Goal: Task Accomplishment & Management: Manage account settings

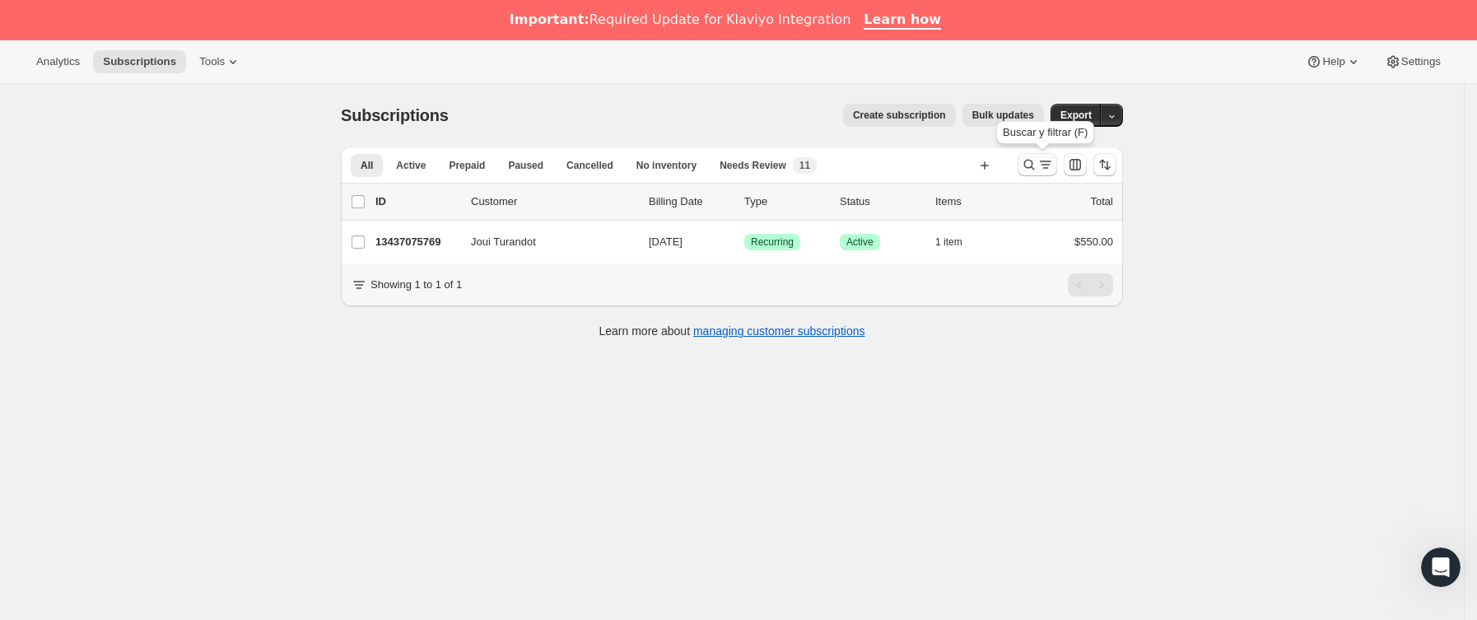
click at [1048, 169] on icon "Buscar y filtrar resultados" at bounding box center [1046, 164] width 16 height 16
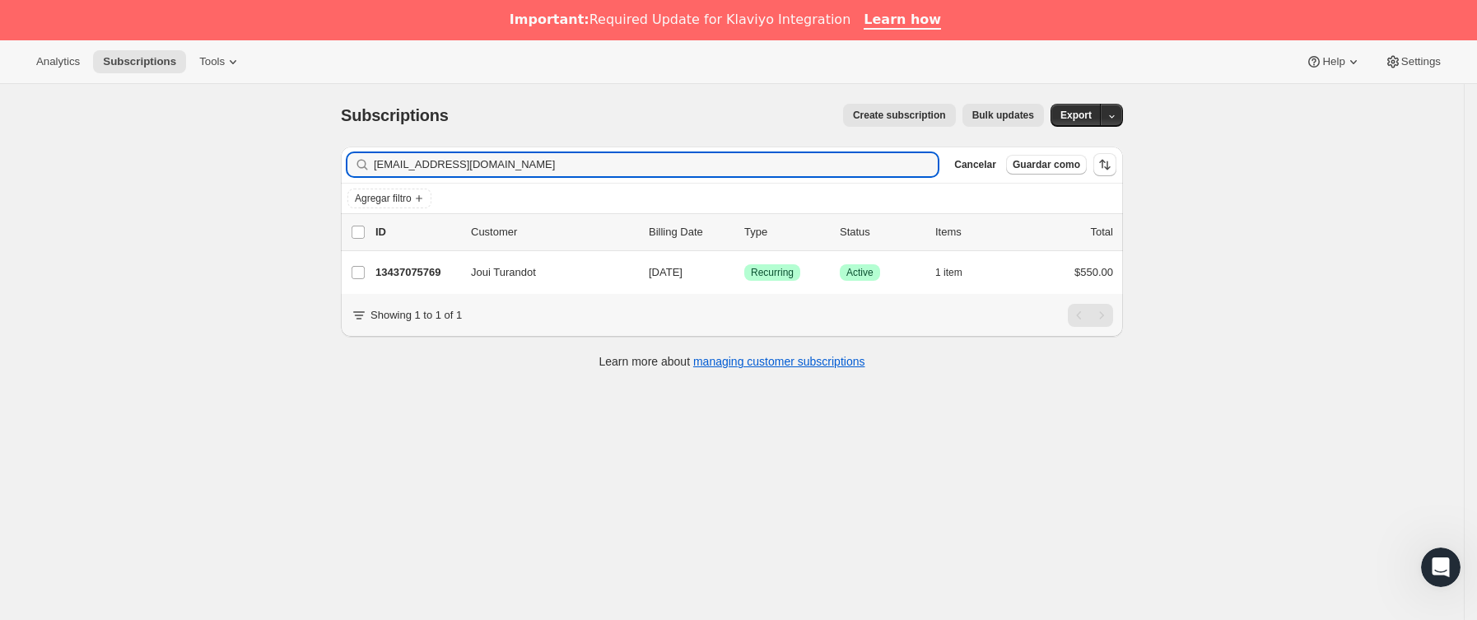
drag, startPoint x: 568, startPoint y: 169, endPoint x: 82, endPoint y: 196, distance: 487.5
click at [82, 196] on div "Subscriptions. Esta página está lista Subscriptions Create subscription Bulk up…" at bounding box center [732, 394] width 1464 height 620
type input "[EMAIL_ADDRESS][DOMAIN_NAME]"
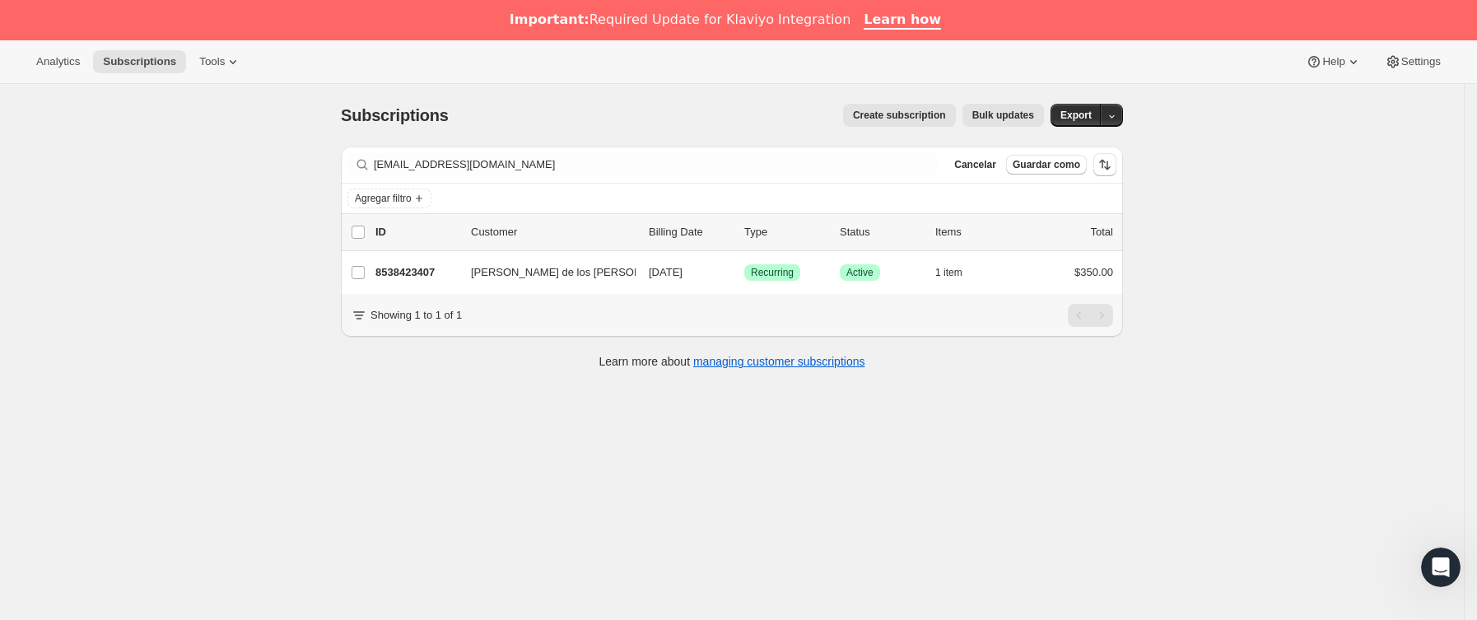
click at [447, 274] on p "8538423407" at bounding box center [417, 272] width 82 height 16
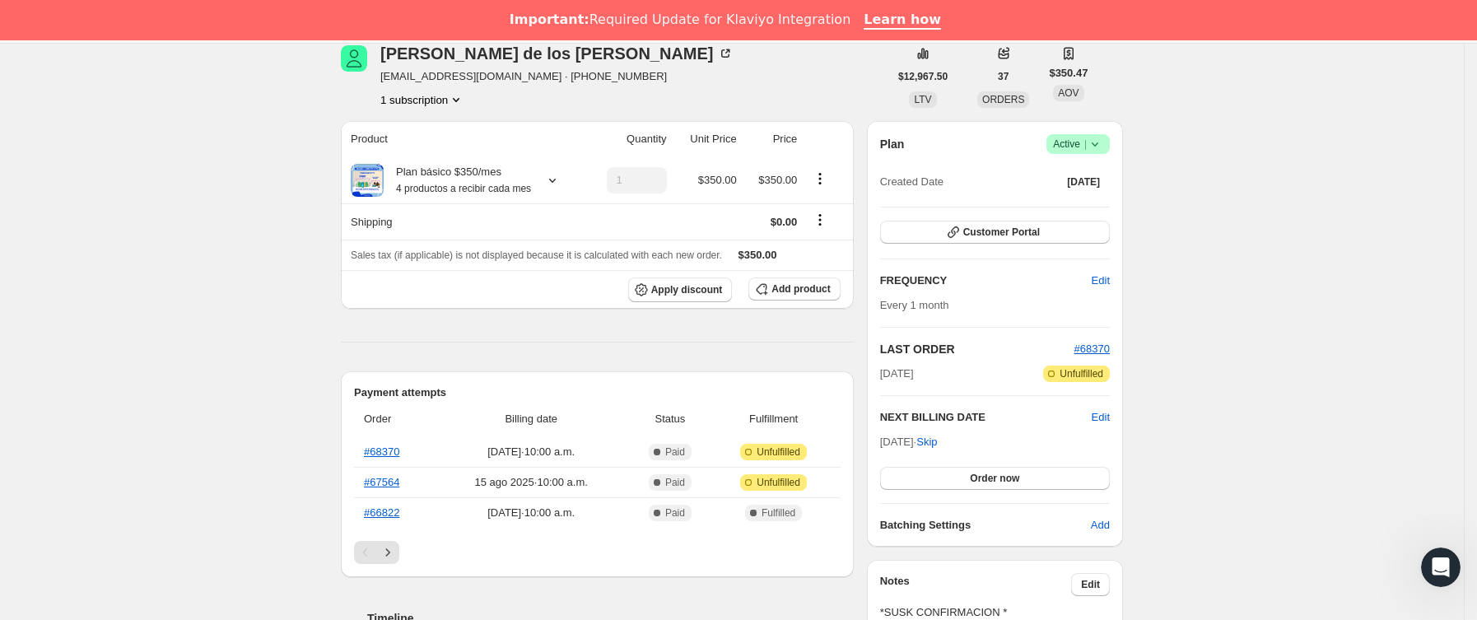
scroll to position [371, 0]
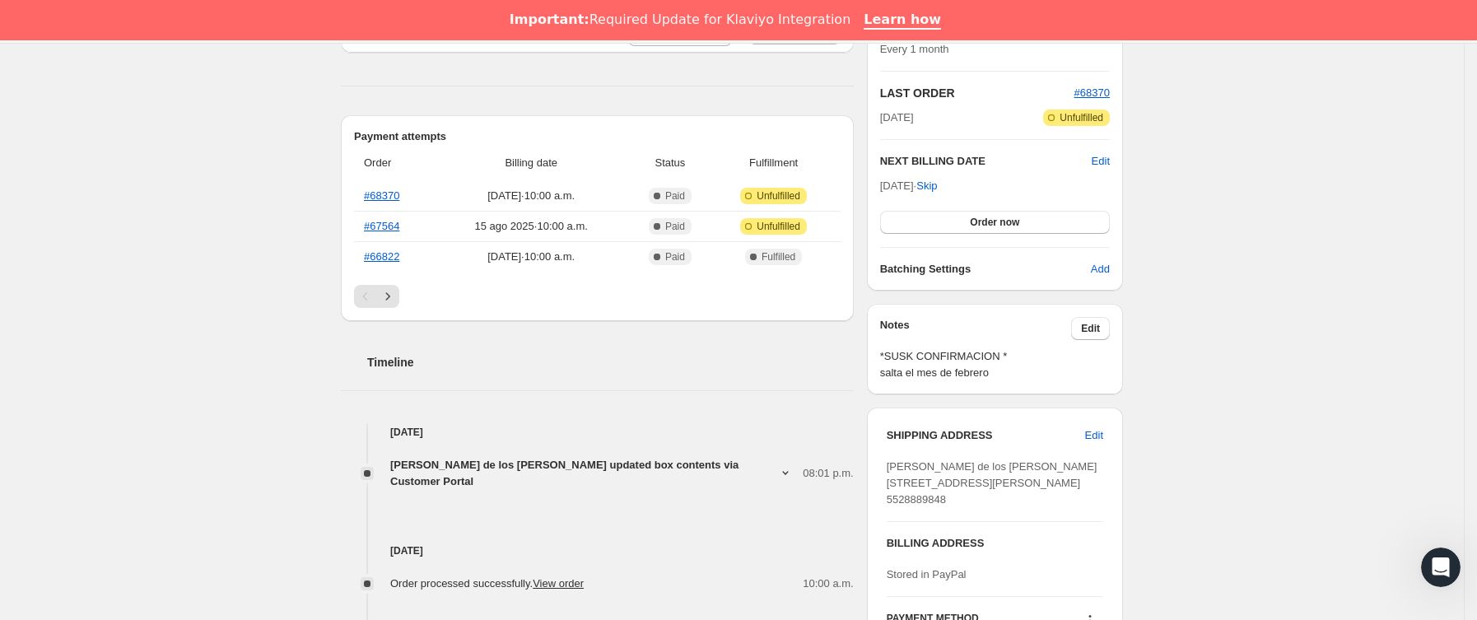
click at [698, 460] on span "[PERSON_NAME] de los [PERSON_NAME] updated box contents via Customer Portal" at bounding box center [584, 473] width 388 height 33
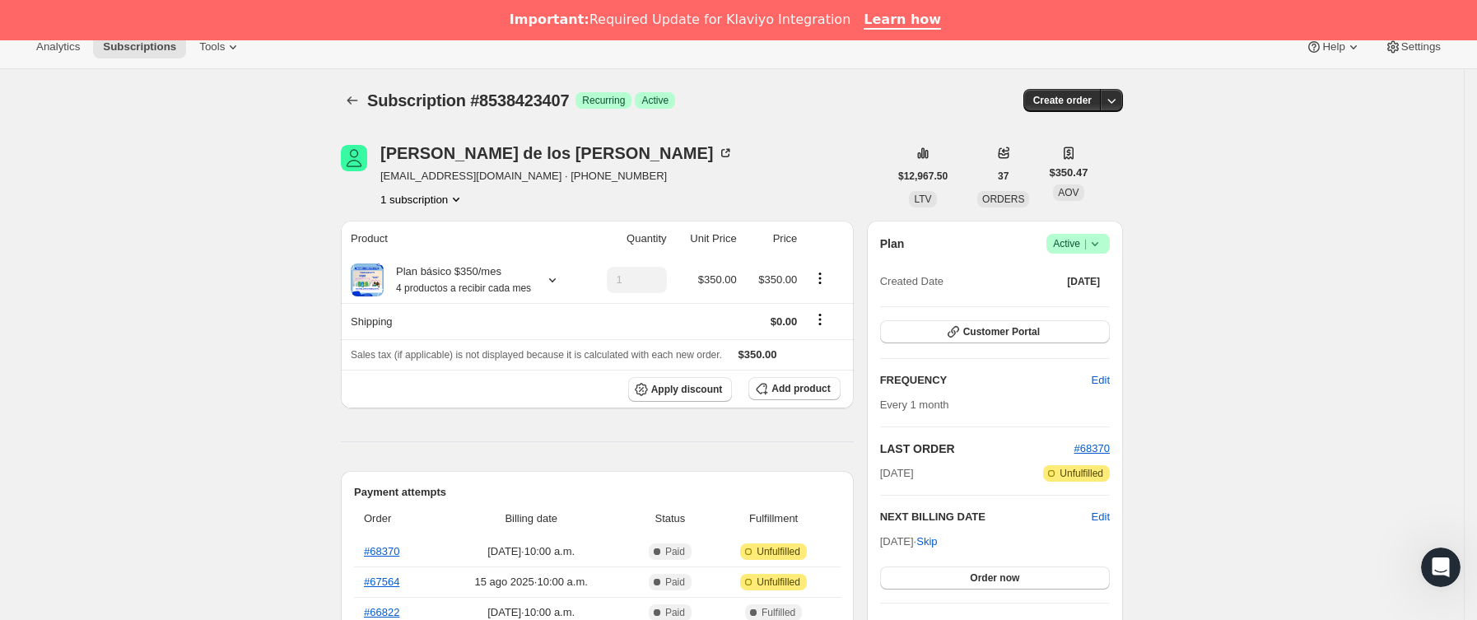
scroll to position [0, 0]
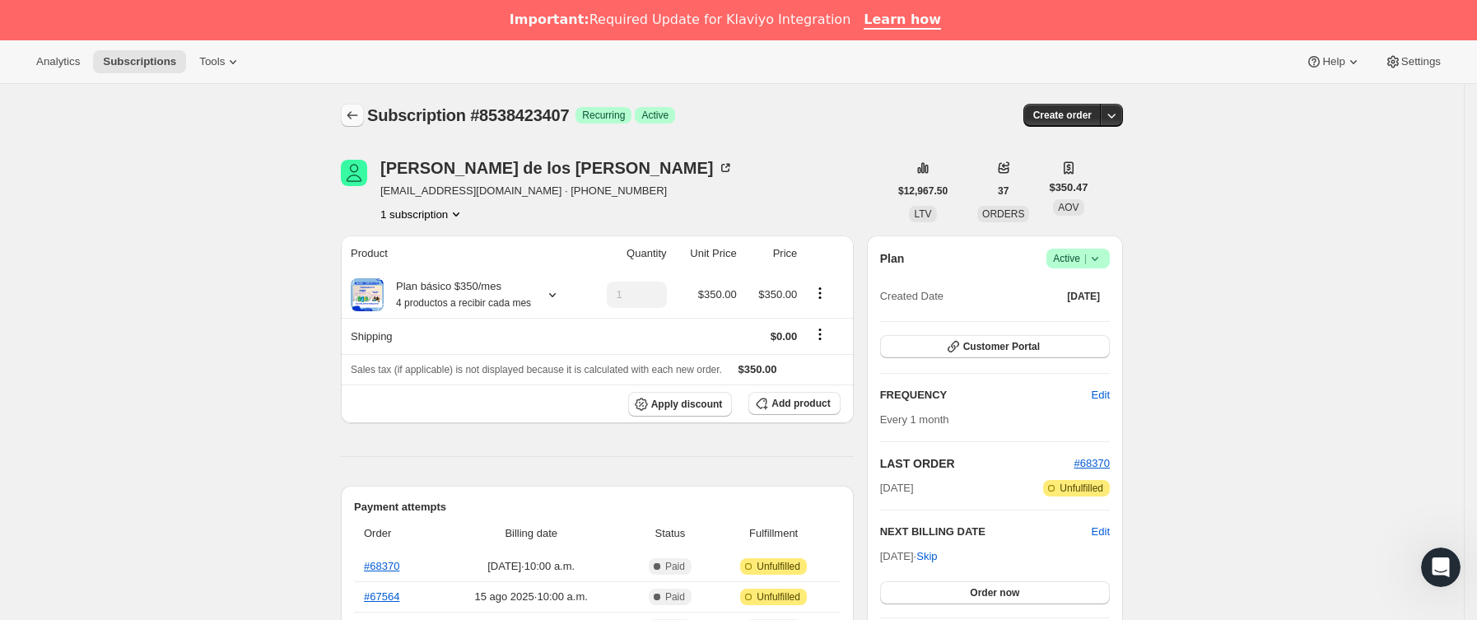
click at [356, 111] on icon "Subscriptions" at bounding box center [352, 115] width 16 height 16
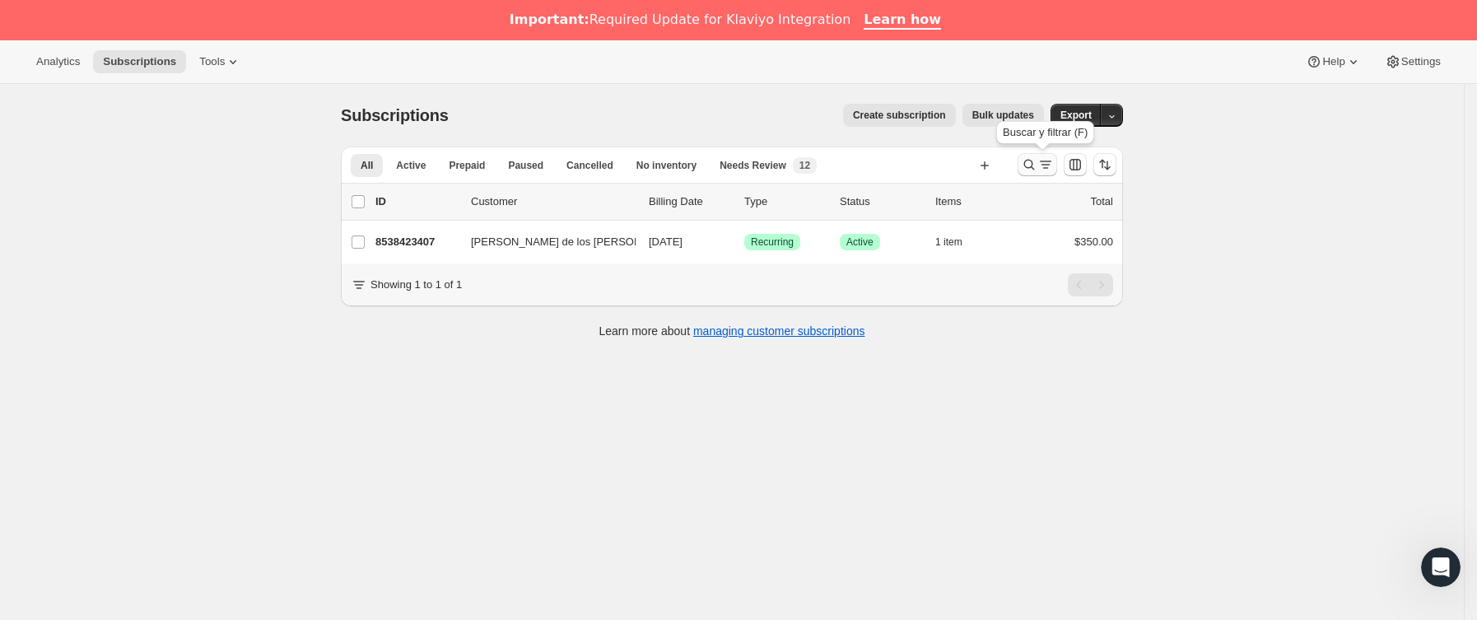
click at [1046, 161] on icon "Buscar y filtrar resultados" at bounding box center [1046, 164] width 16 height 16
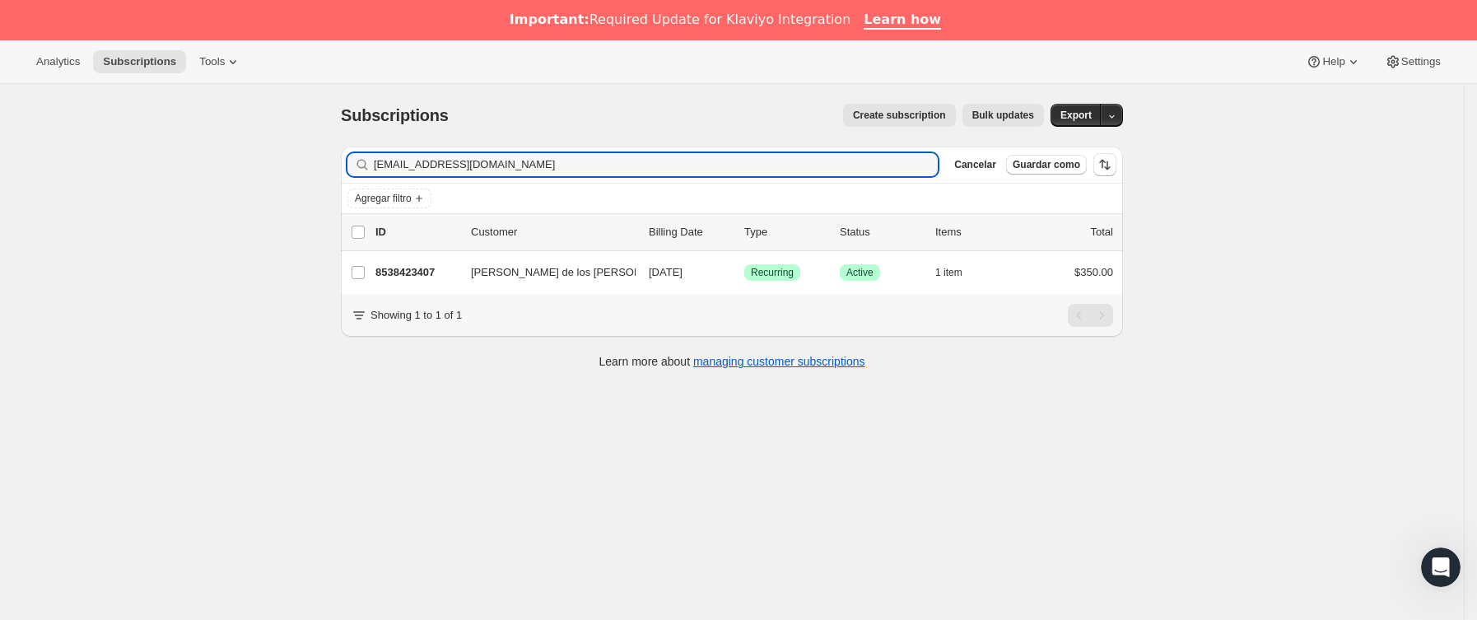
drag, startPoint x: 514, startPoint y: 169, endPoint x: 52, endPoint y: 196, distance: 462.8
click at [52, 196] on div "Subscriptions. Esta página está lista Subscriptions Create subscription Bulk up…" at bounding box center [732, 394] width 1464 height 620
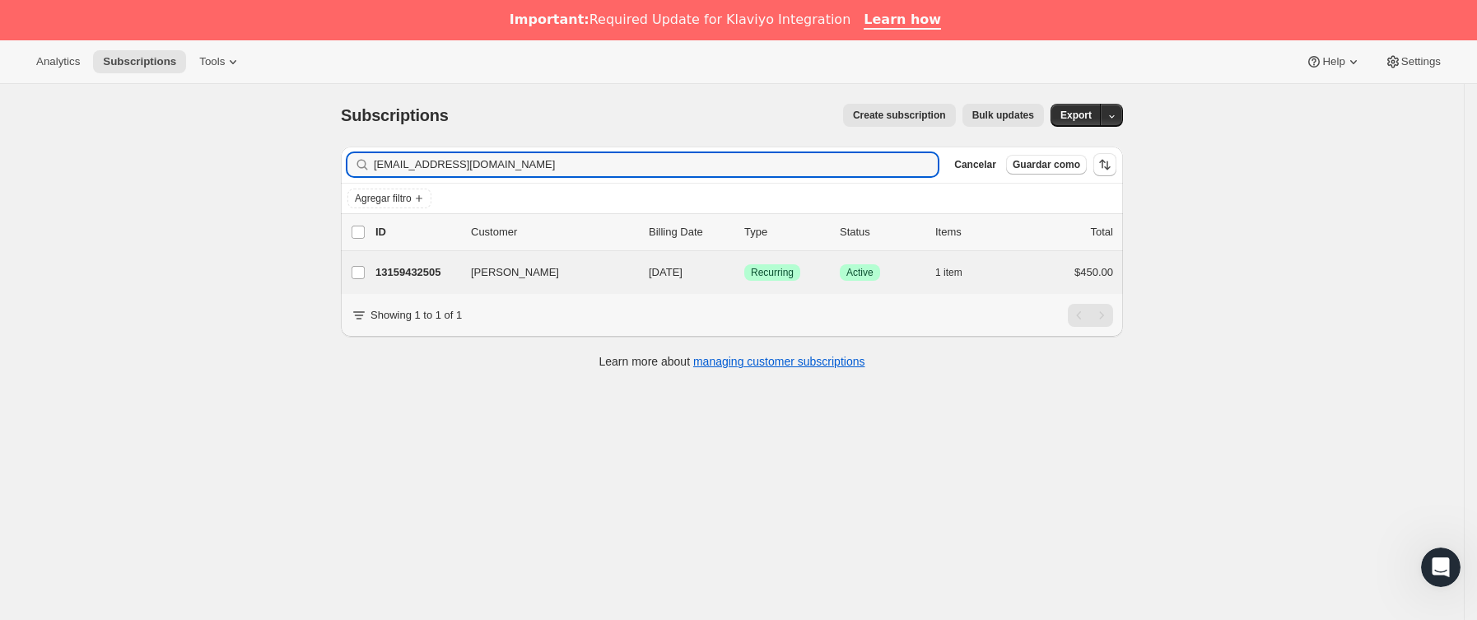
type input "[EMAIL_ADDRESS][DOMAIN_NAME]"
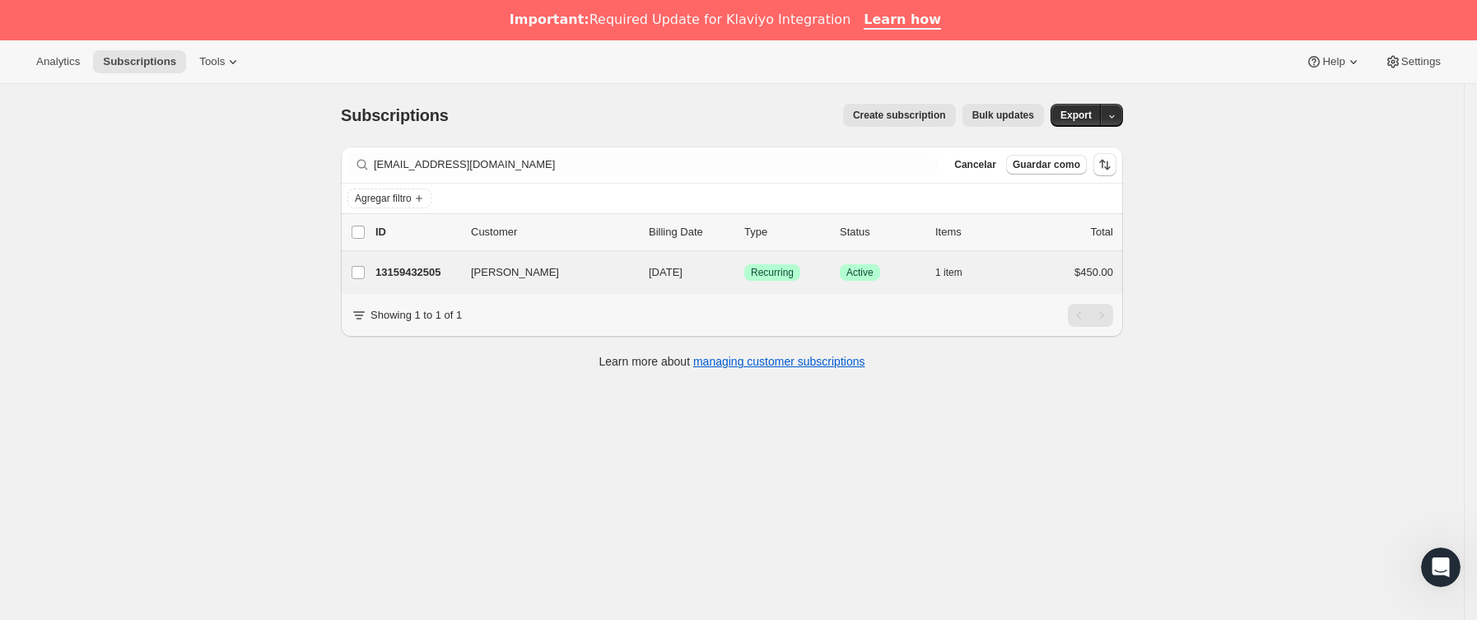
click at [469, 287] on div "[PERSON_NAME] 13159432505 [PERSON_NAME] [DATE] Logrado Recurring Logrado Active…" at bounding box center [732, 272] width 782 height 43
click at [452, 281] on p "13159432505" at bounding box center [417, 272] width 82 height 16
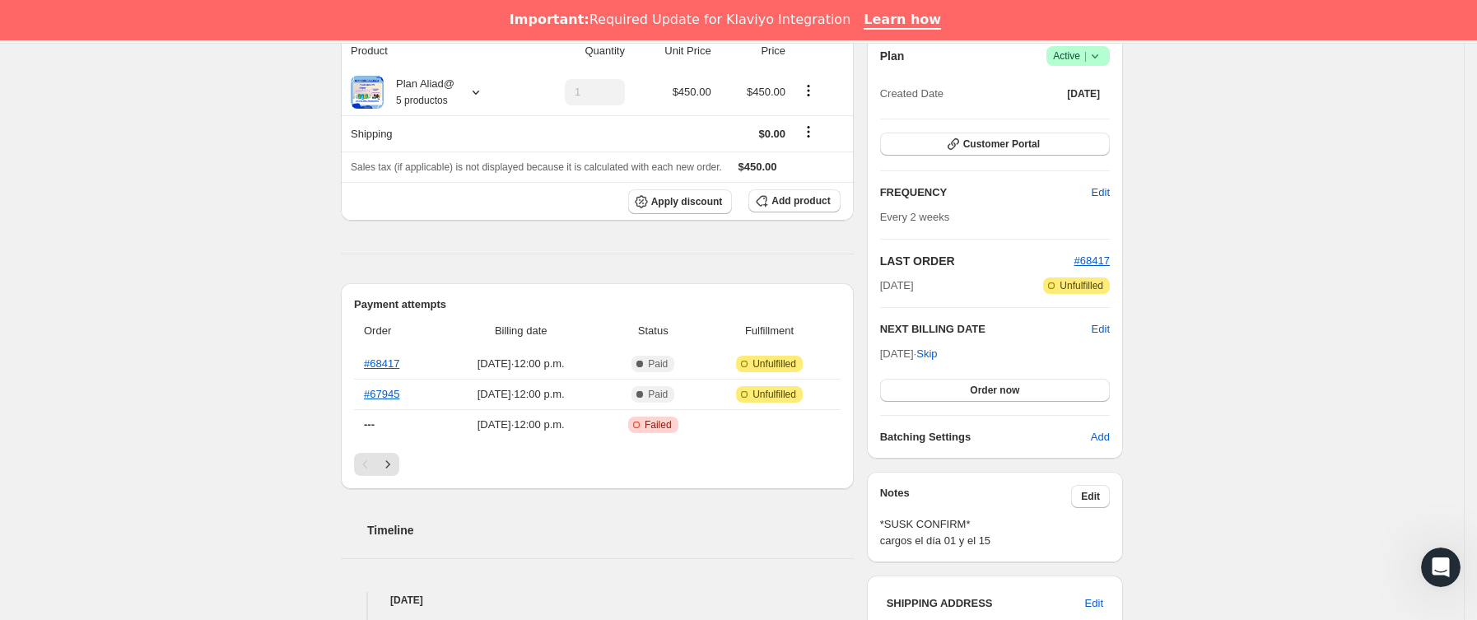
scroll to position [247, 0]
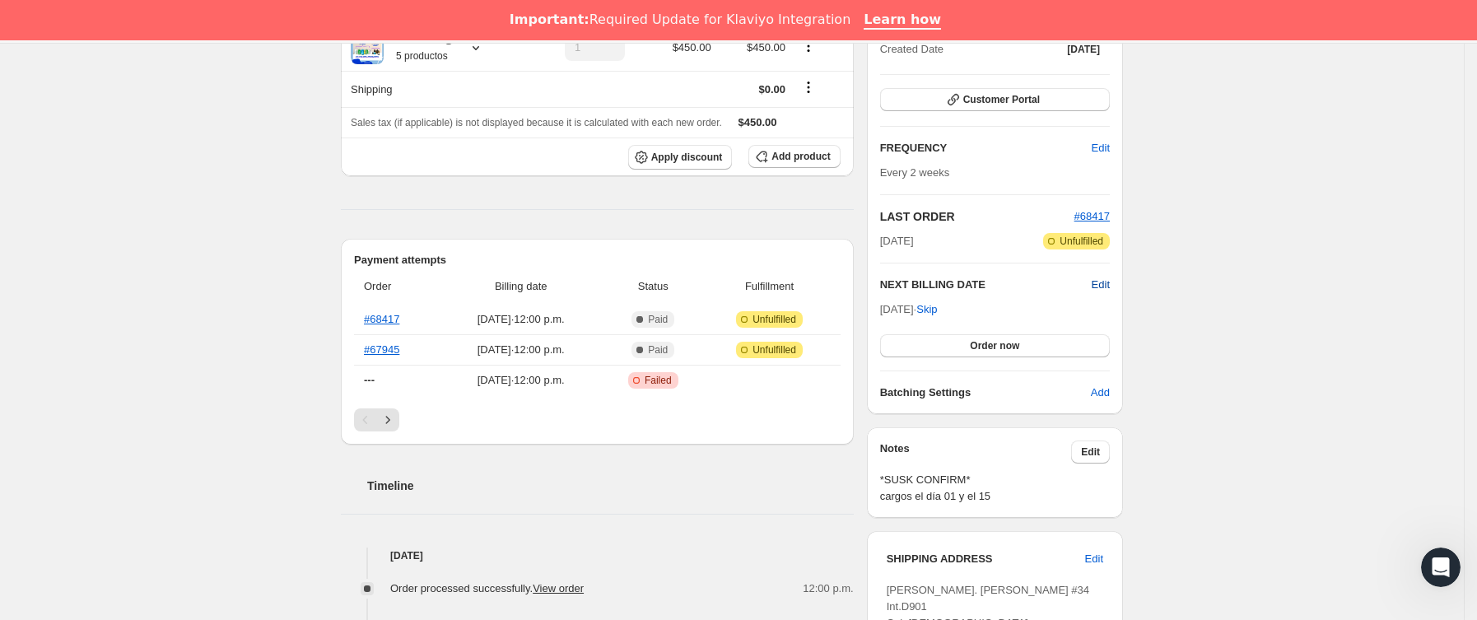
click at [1102, 285] on span "Edit" at bounding box center [1101, 285] width 18 height 16
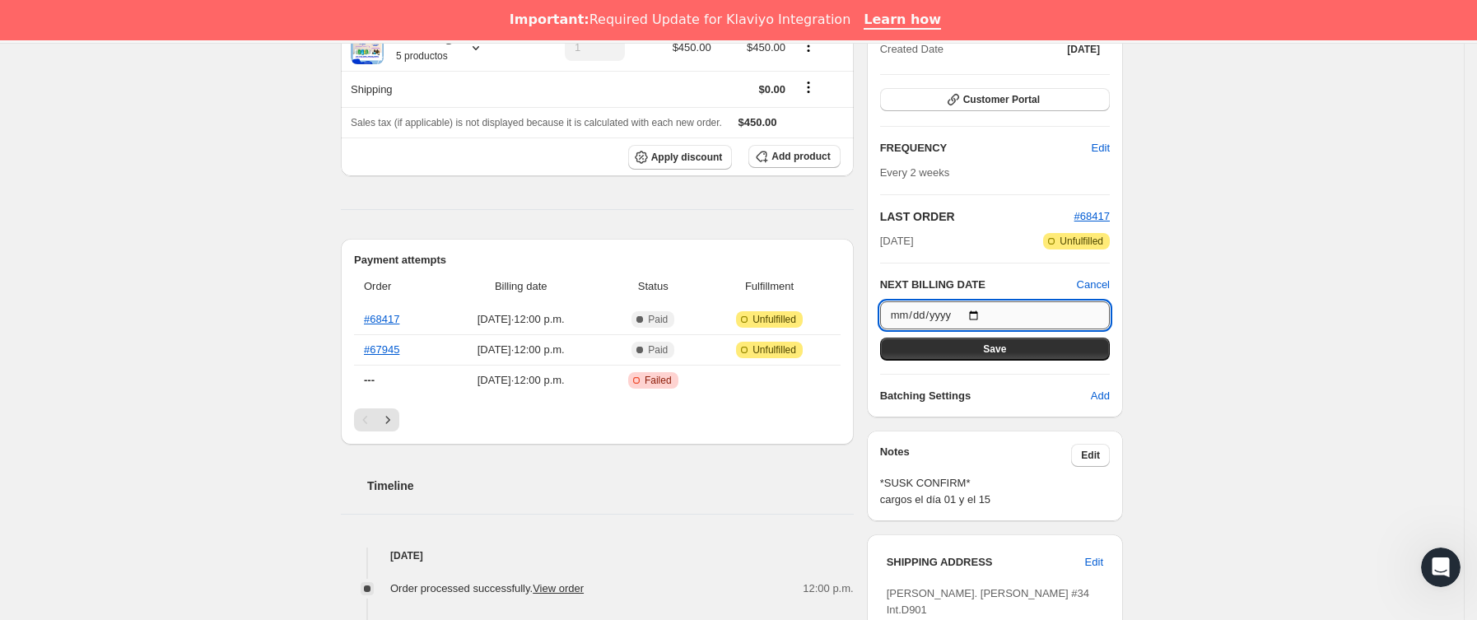
click at [983, 311] on input "[DATE]" at bounding box center [995, 315] width 230 height 28
type input "[DATE]"
click at [1056, 351] on button "Save" at bounding box center [995, 349] width 230 height 23
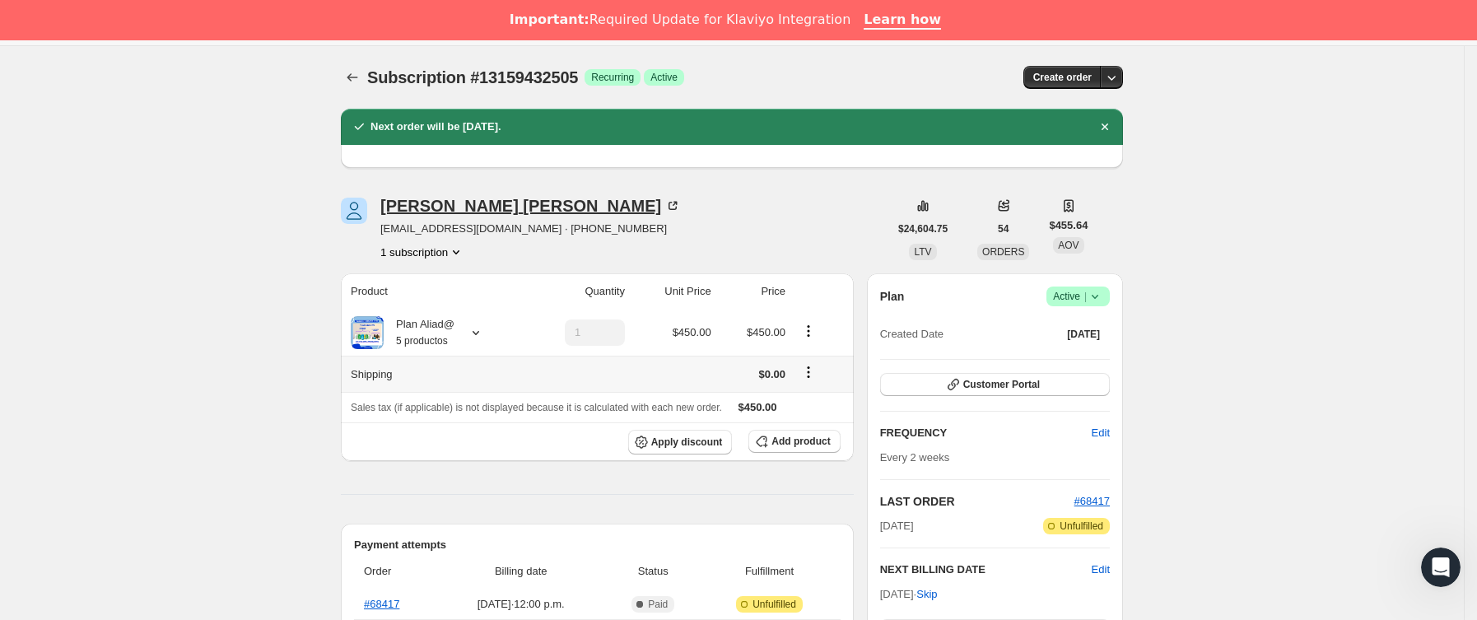
scroll to position [0, 0]
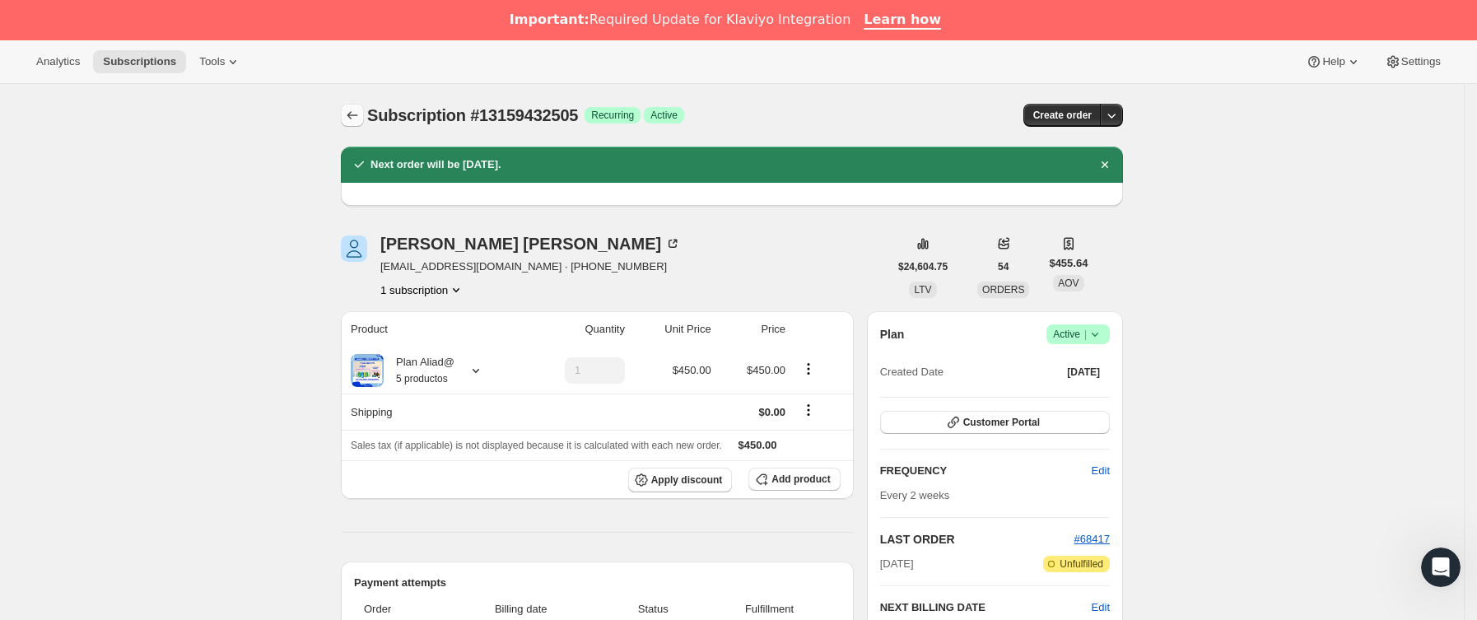
click at [359, 110] on icon "Subscriptions" at bounding box center [352, 115] width 16 height 16
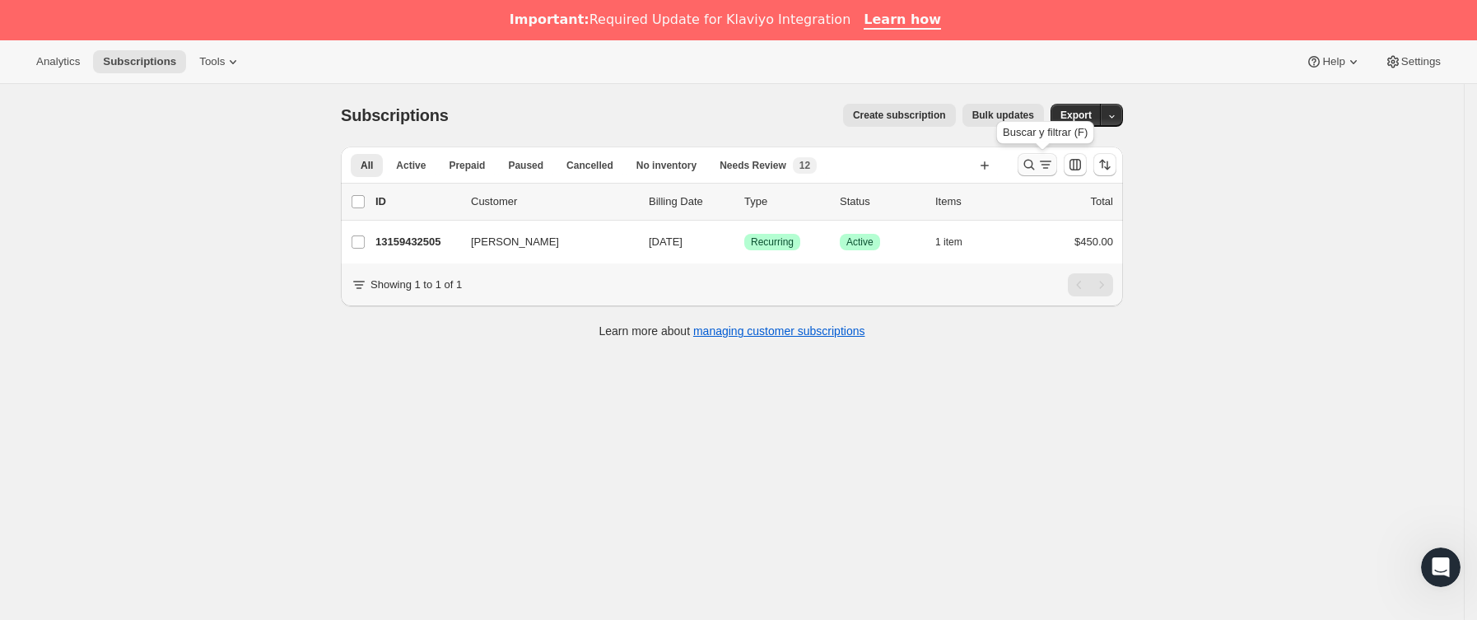
click at [1025, 161] on button "Buscar y filtrar resultados" at bounding box center [1038, 164] width 40 height 23
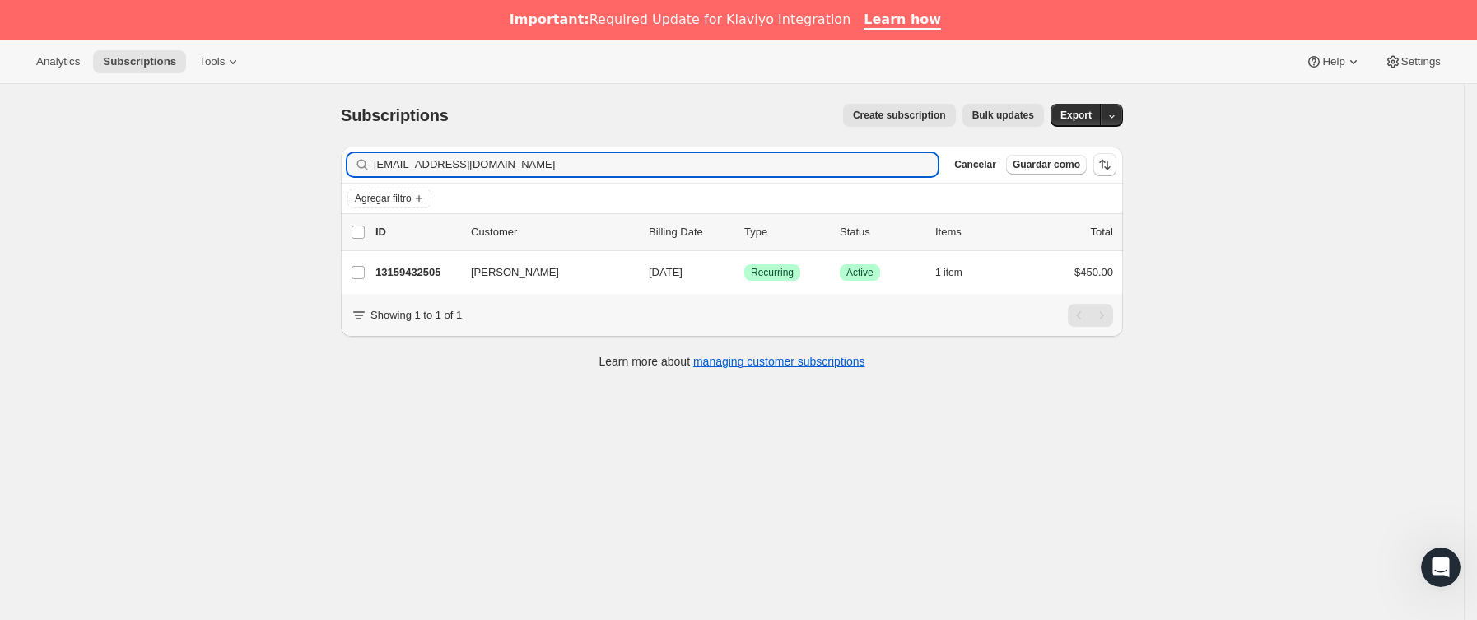
drag, startPoint x: 499, startPoint y: 169, endPoint x: 208, endPoint y: 169, distance: 290.7
click at [208, 169] on div "Subscriptions. Esta página está lista Subscriptions Create subscription Bulk up…" at bounding box center [732, 394] width 1464 height 620
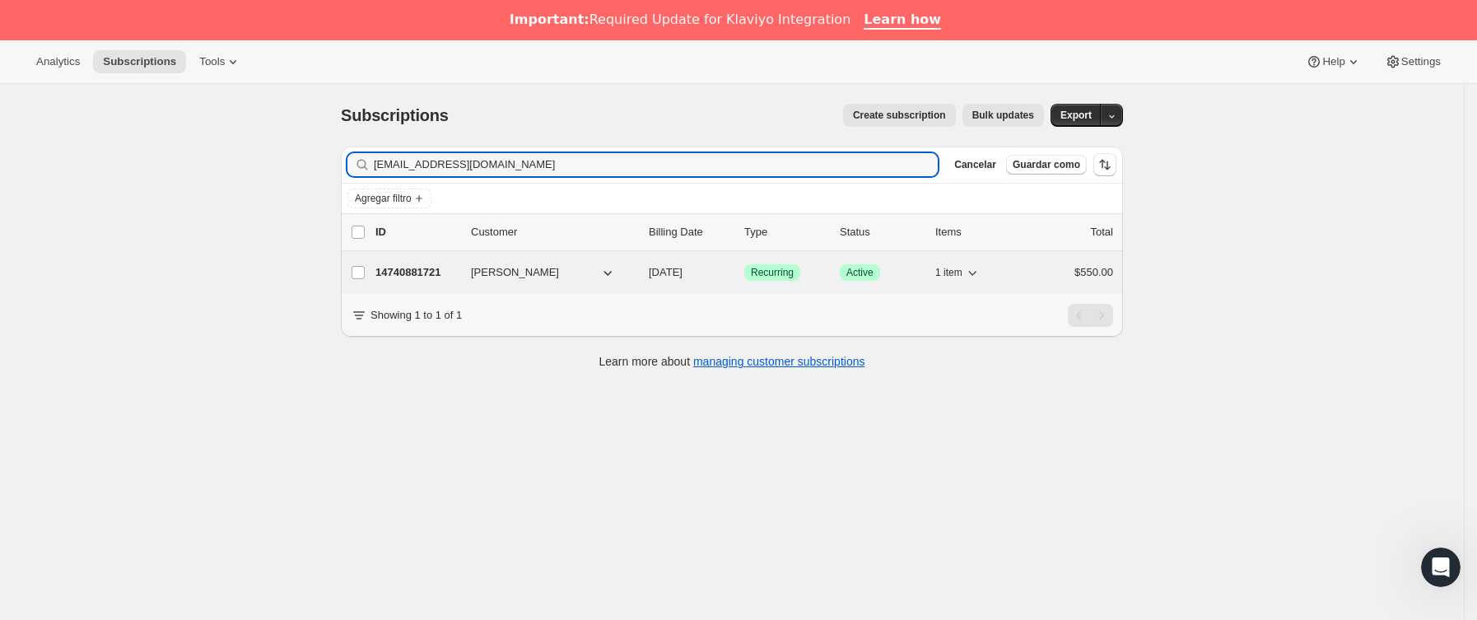
type input "[EMAIL_ADDRESS][DOMAIN_NAME]"
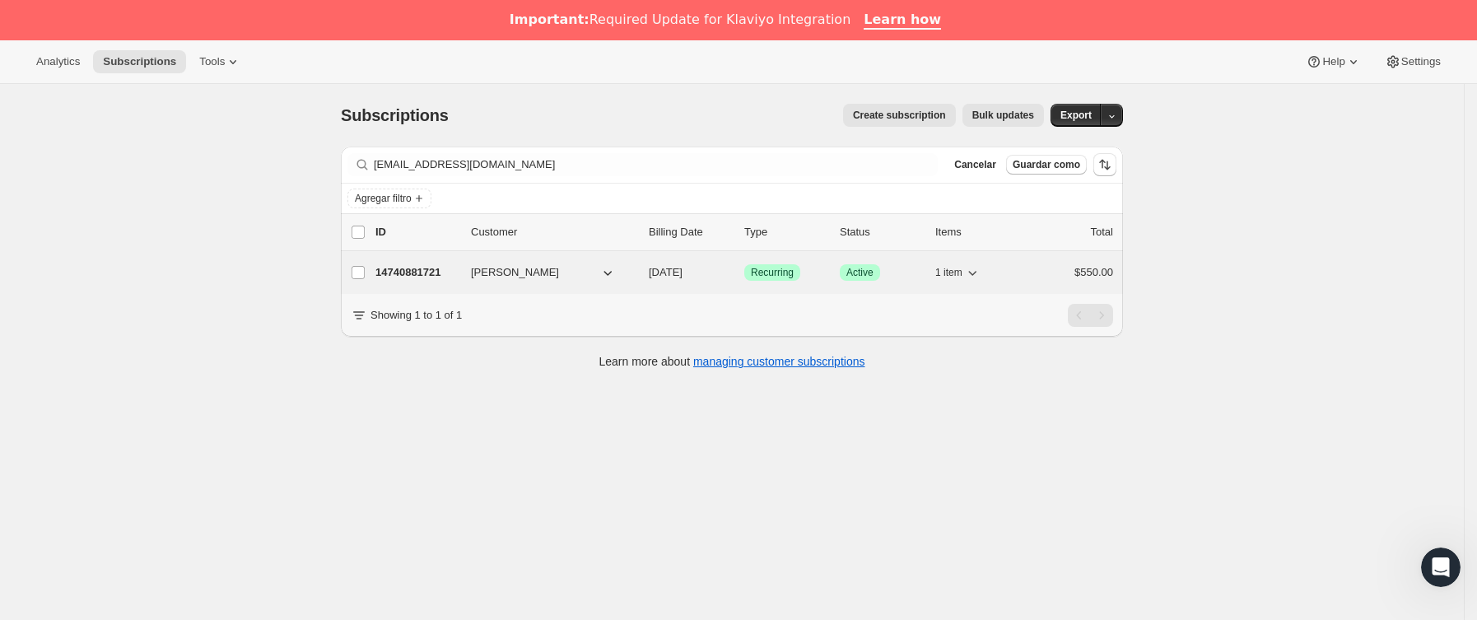
click at [450, 279] on p "14740881721" at bounding box center [417, 272] width 82 height 16
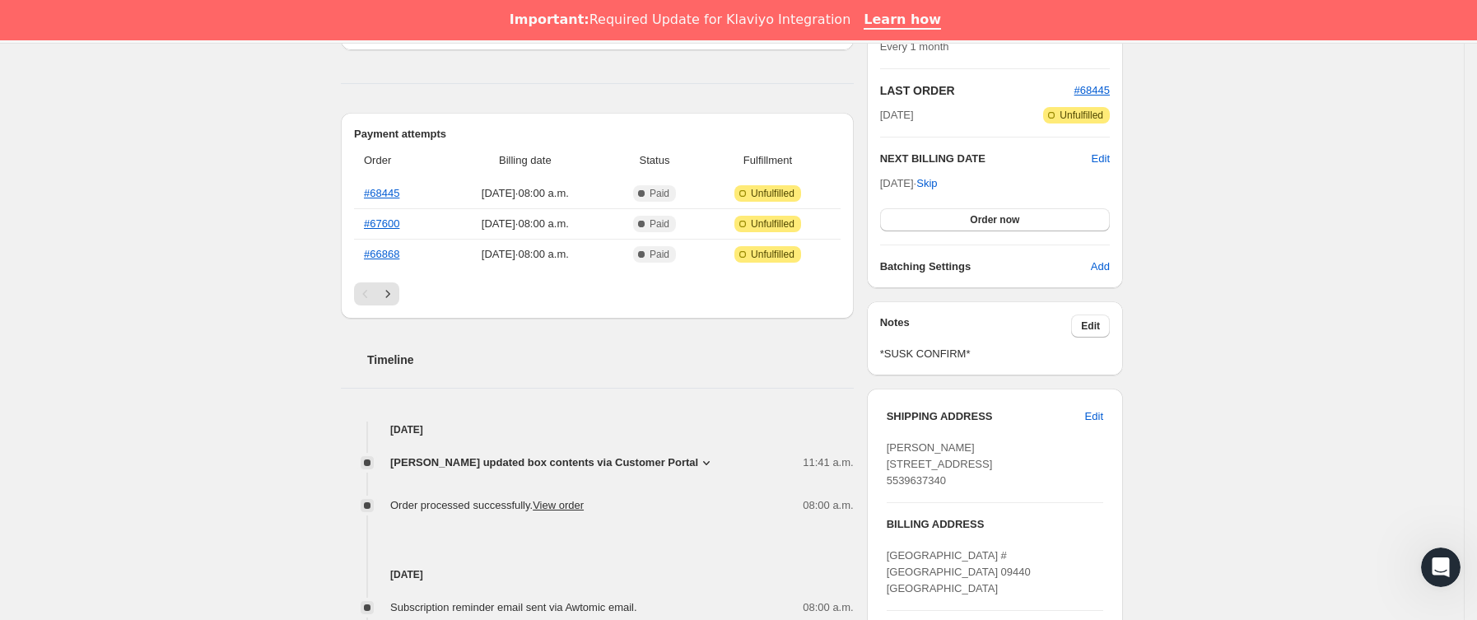
scroll to position [494, 0]
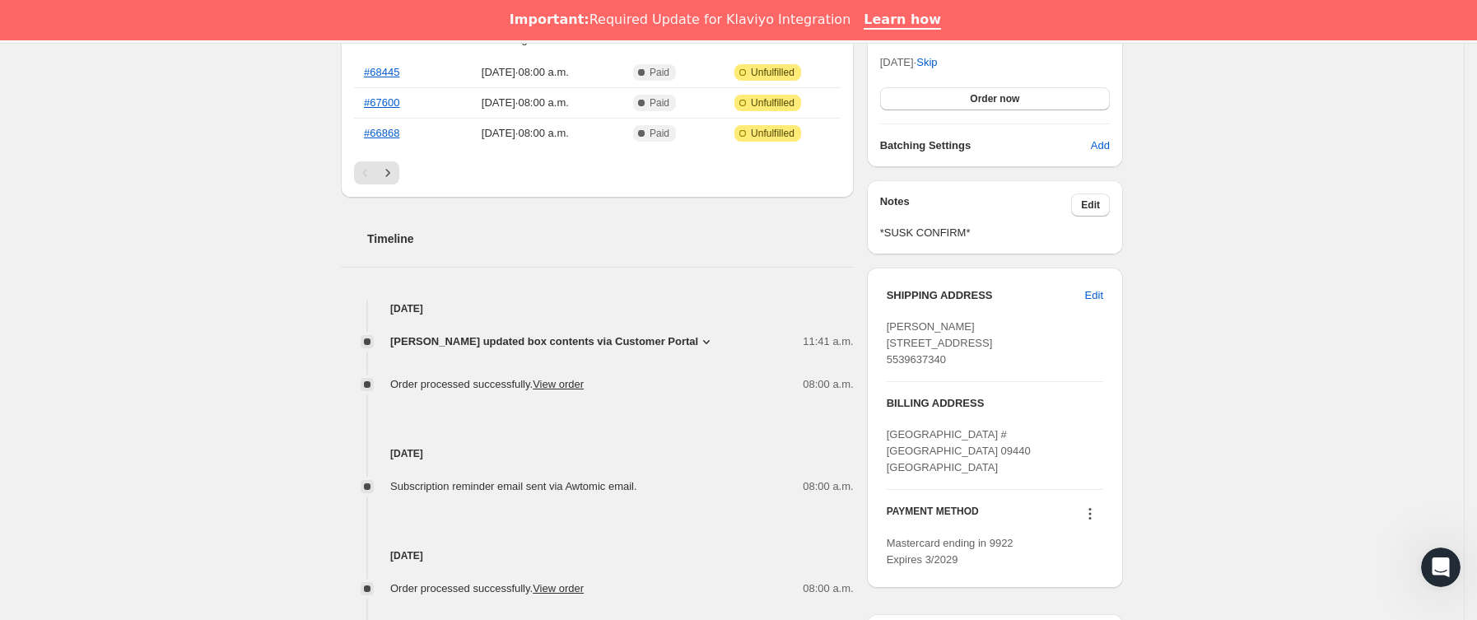
click at [530, 338] on span "[PERSON_NAME] updated box contents via Customer Portal" at bounding box center [544, 342] width 308 height 16
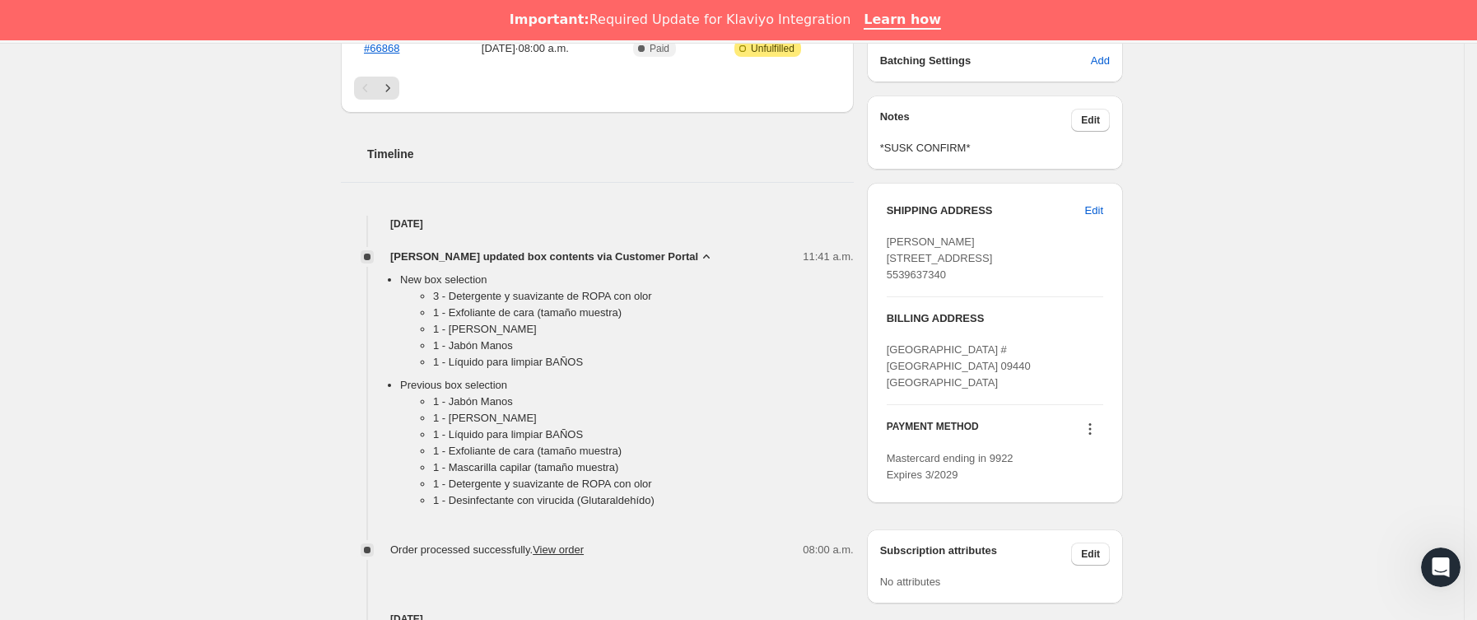
scroll to position [618, 0]
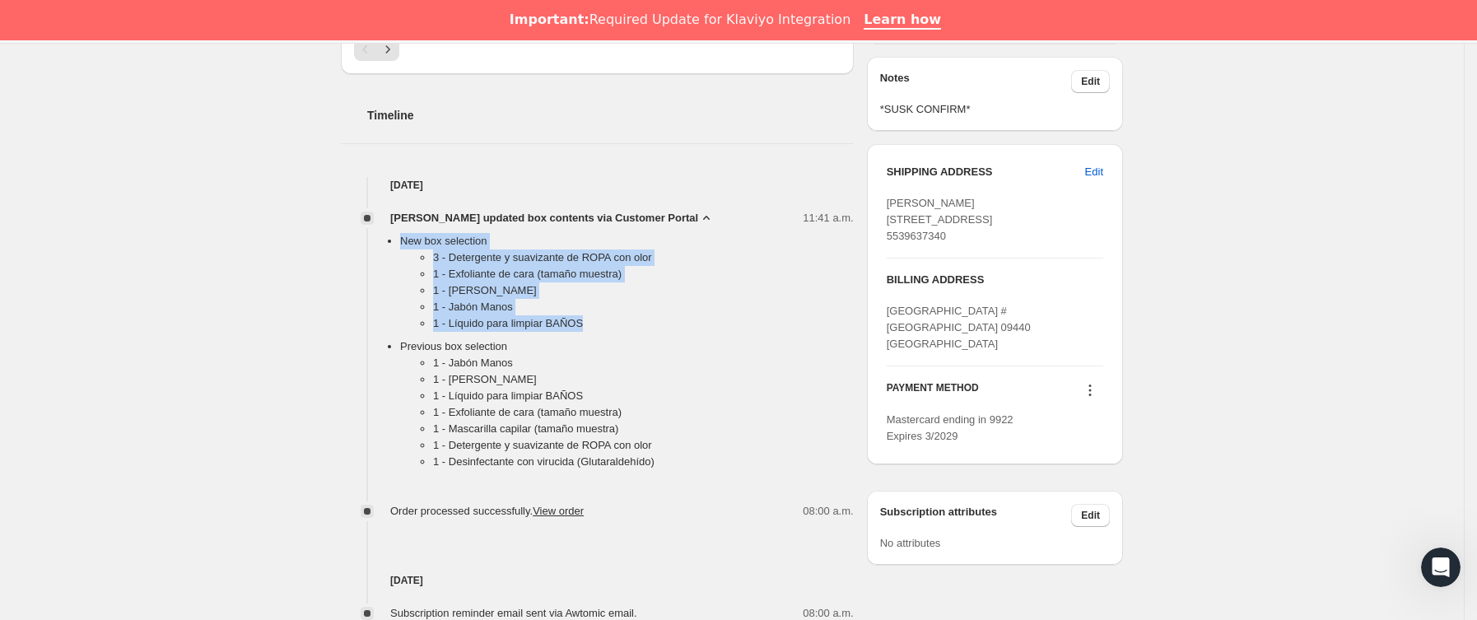
drag, startPoint x: 418, startPoint y: 250, endPoint x: 613, endPoint y: 321, distance: 207.9
click at [613, 321] on li "New box selection 3 - Detergente y suavizante de ROPA con olor 1 - Exfoliante d…" at bounding box center [627, 285] width 454 height 105
click at [490, 297] on li "1 - [PERSON_NAME]" at bounding box center [643, 290] width 421 height 16
drag, startPoint x: 433, startPoint y: 263, endPoint x: 590, endPoint y: 320, distance: 167.2
click at [590, 320] on ul "3 - Detergente y suavizante de ROPA con olor 1 - Exfoliante de cara (tamaño mue…" at bounding box center [627, 294] width 454 height 89
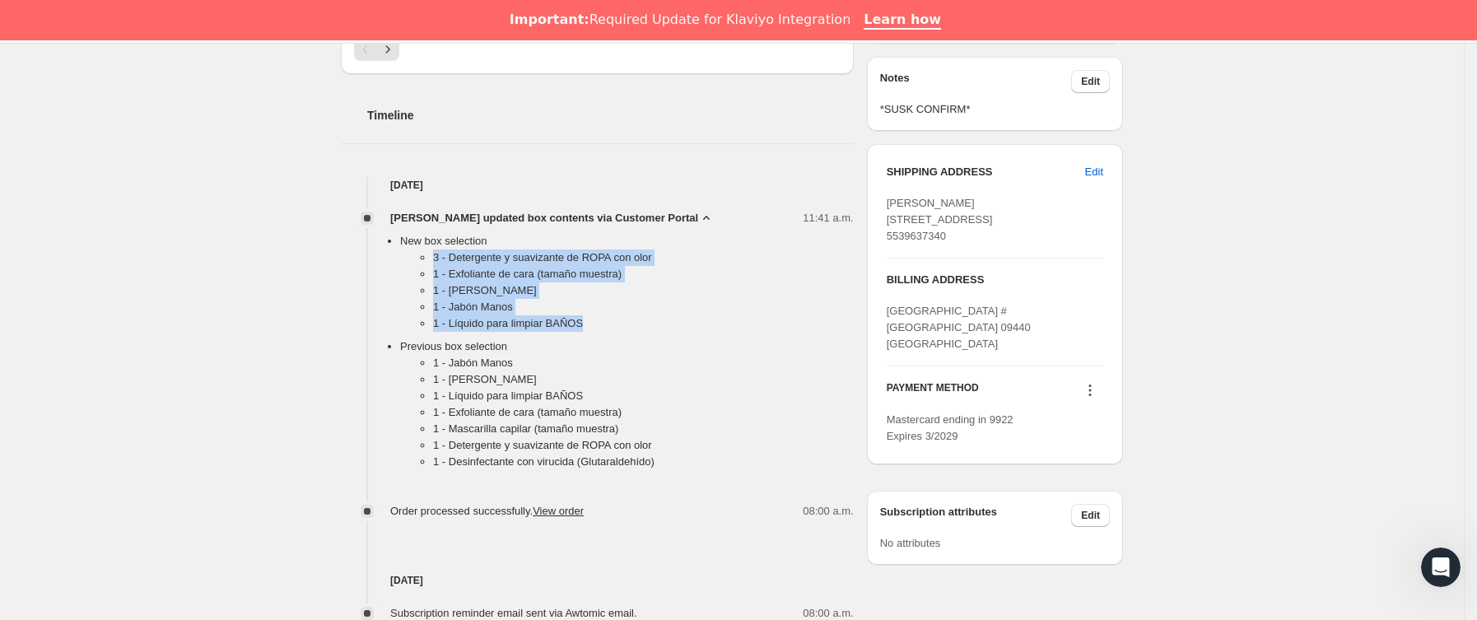
copy ul "3 - Detergente y suavizante de ROPA con olor 1 - Exfoliante de cara (tamaño mue…"
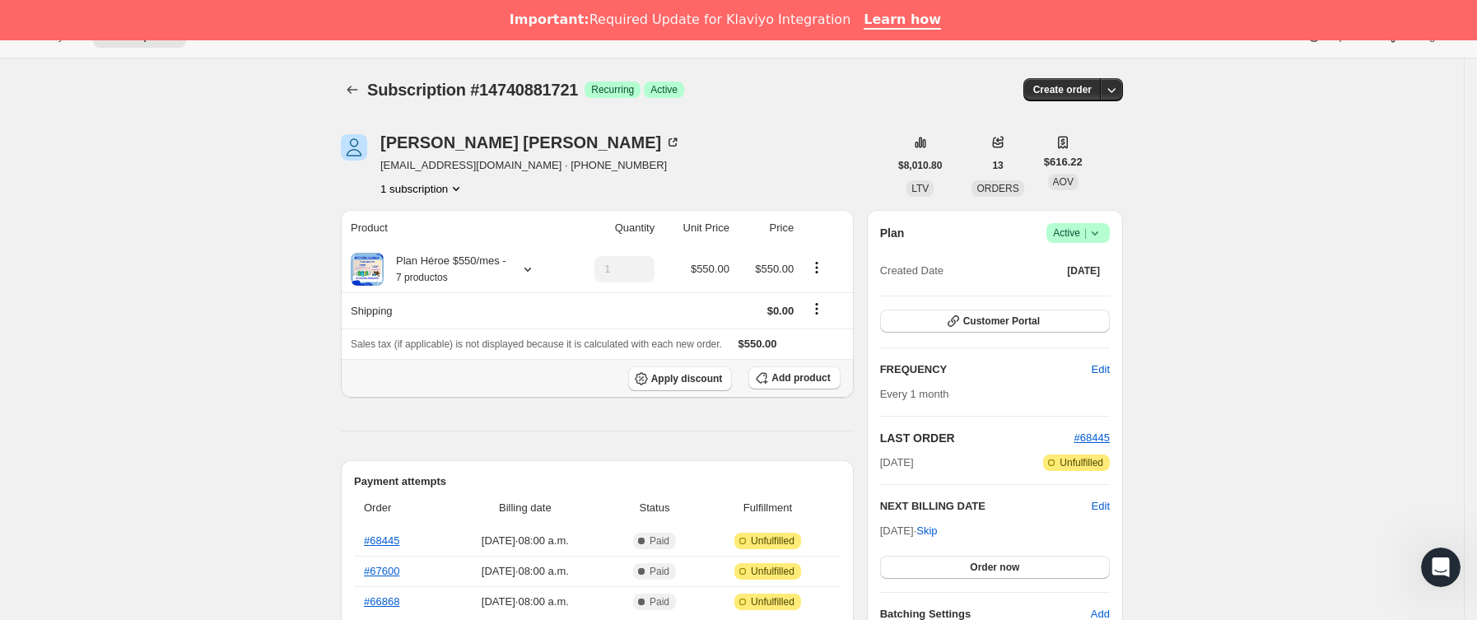
scroll to position [0, 0]
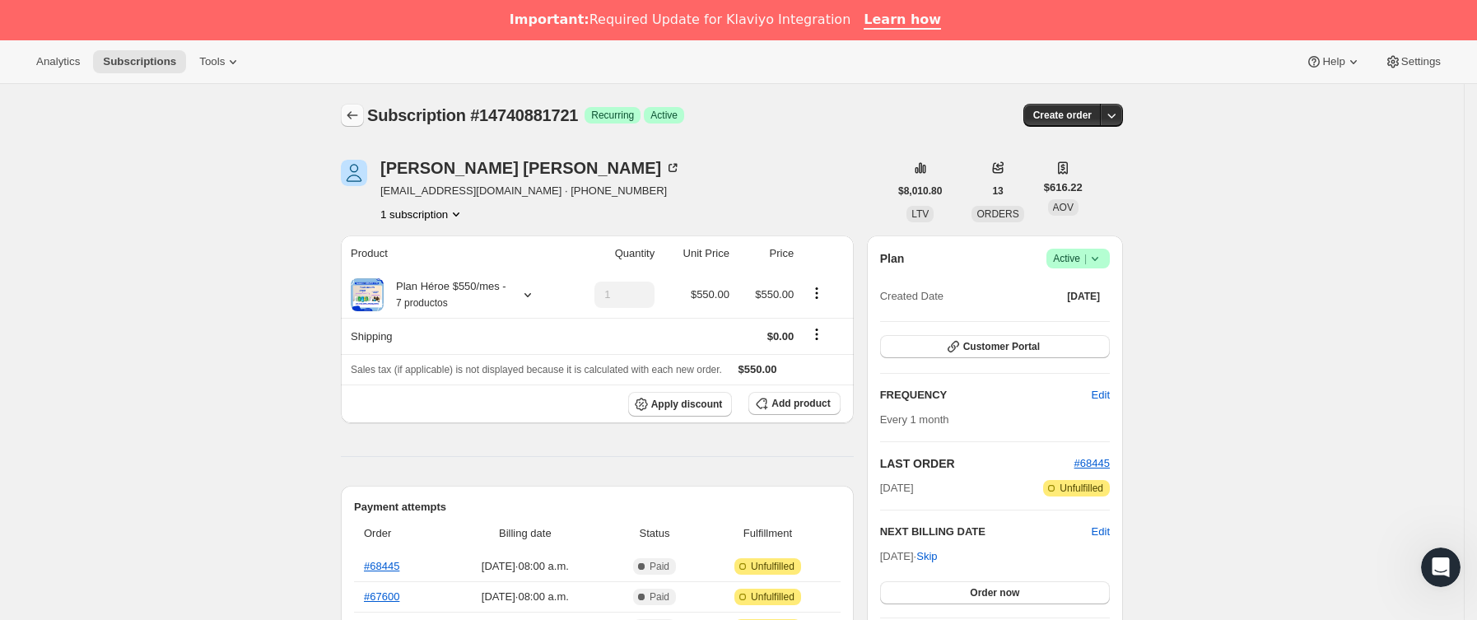
click at [356, 121] on icon "Subscriptions" at bounding box center [352, 115] width 16 height 16
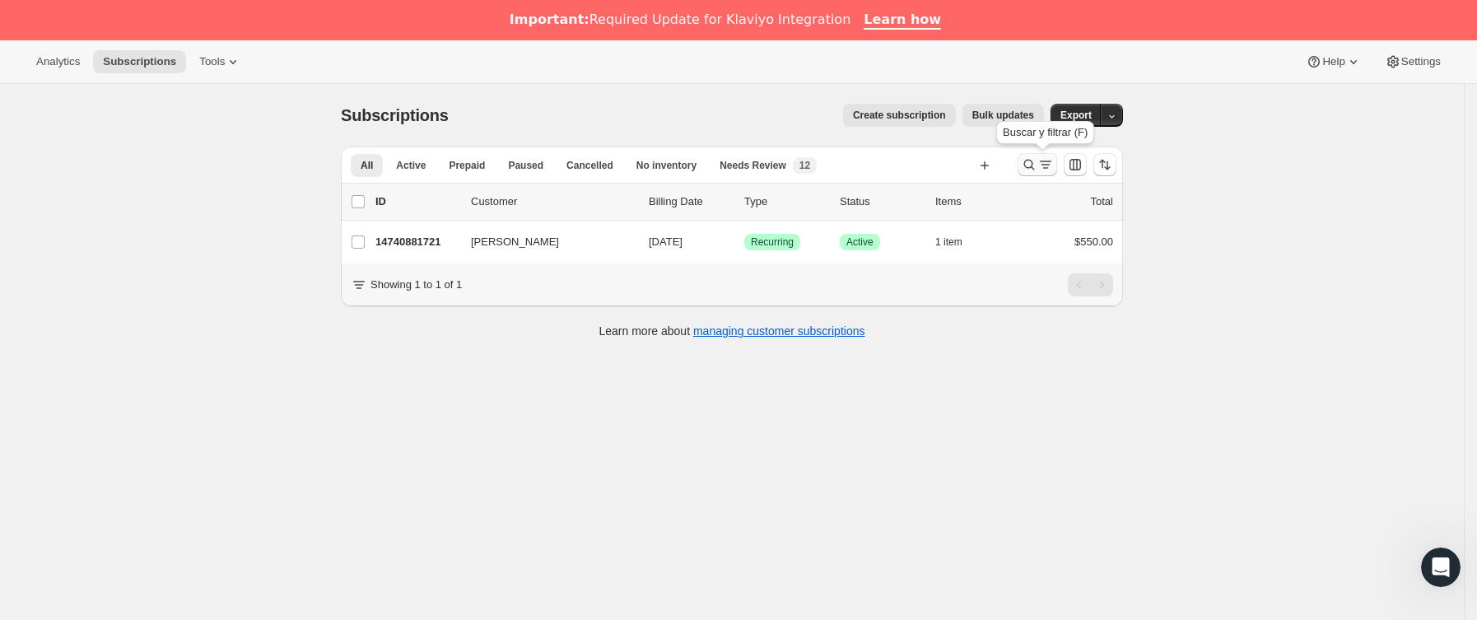
click at [1025, 163] on button "Buscar y filtrar resultados" at bounding box center [1038, 164] width 40 height 23
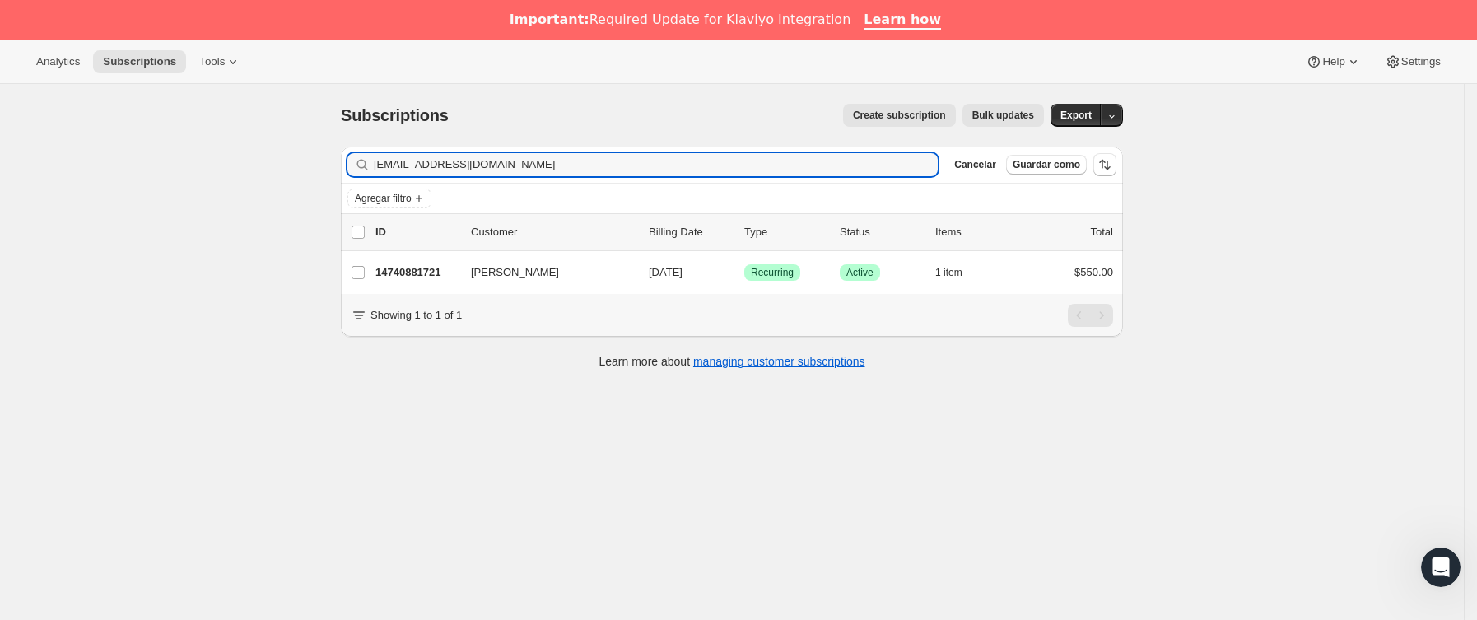
drag, startPoint x: 539, startPoint y: 166, endPoint x: 201, endPoint y: 178, distance: 338.7
click at [201, 178] on div "Subscriptions. Esta página está lista Subscriptions Create subscription Bulk up…" at bounding box center [732, 394] width 1464 height 620
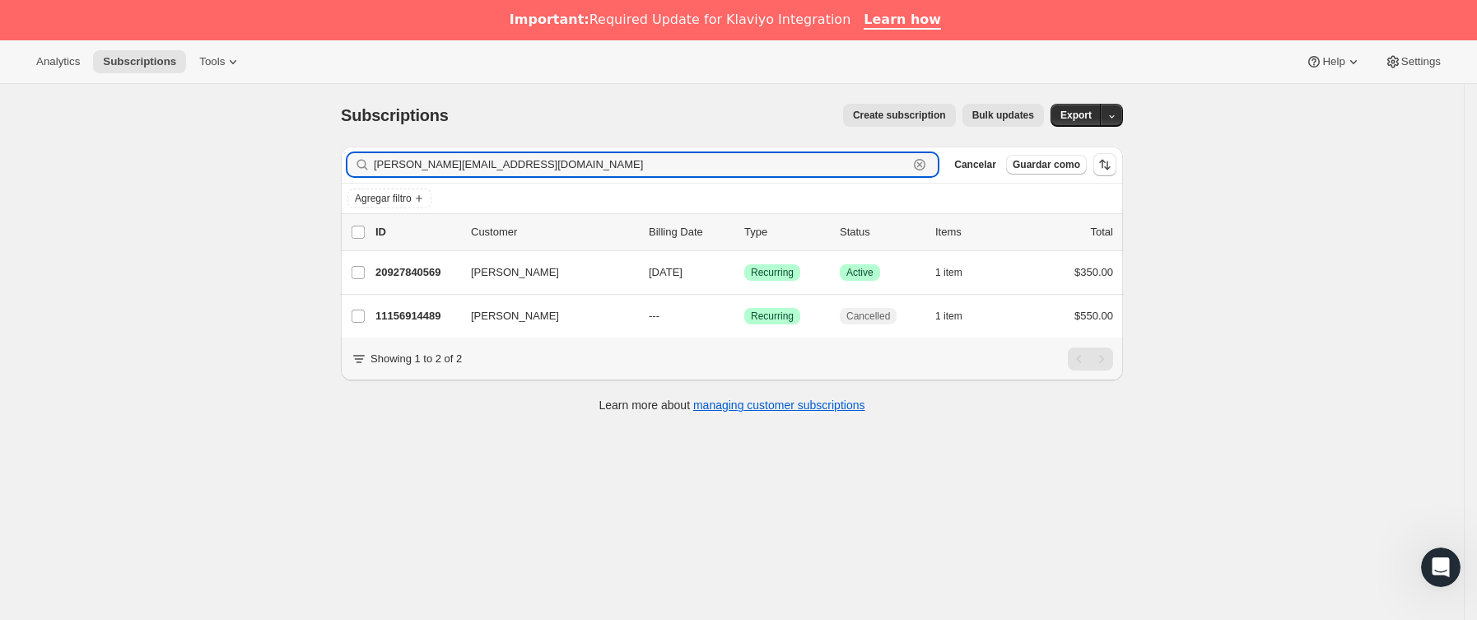
drag, startPoint x: 684, startPoint y: 170, endPoint x: 334, endPoint y: 109, distance: 355.4
click at [198, 146] on div "Subscriptions. Esta página está lista Subscriptions Create subscription Bulk up…" at bounding box center [732, 394] width 1464 height 620
paste input "danielaleon.[PERSON_NAME]"
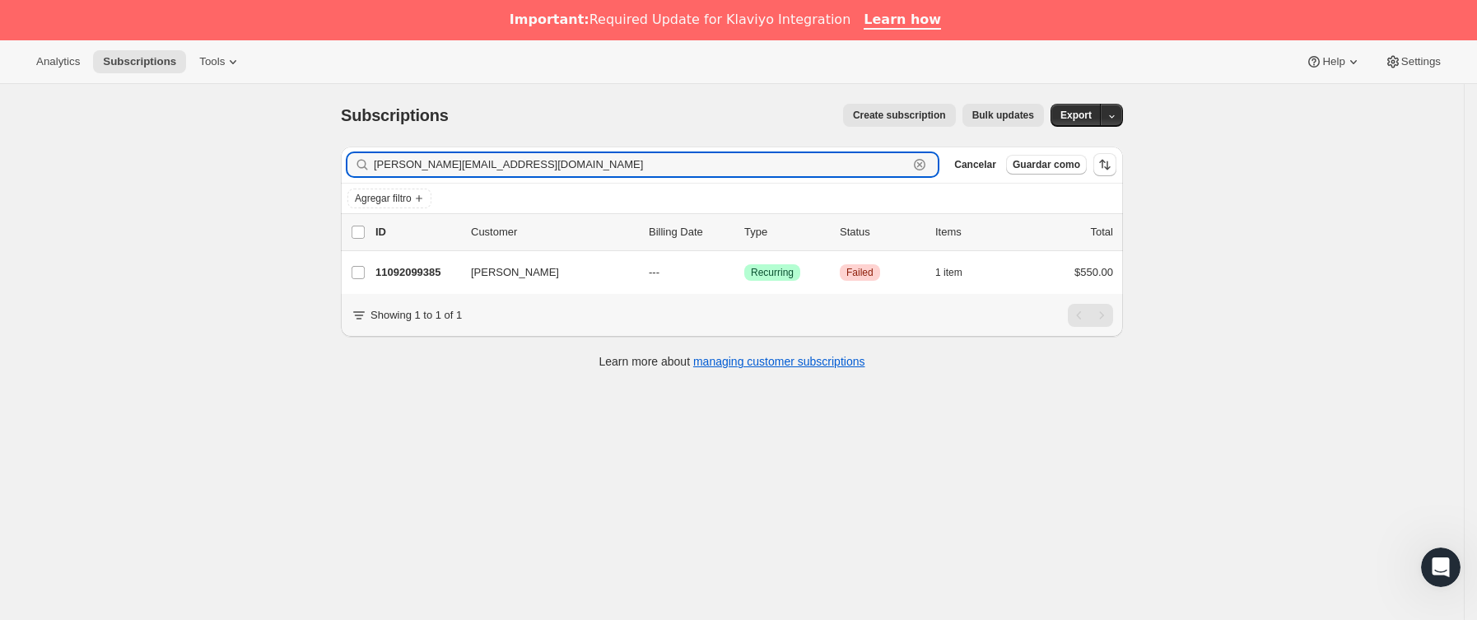
drag, startPoint x: 255, startPoint y: 170, endPoint x: -4, endPoint y: 170, distance: 259.4
click at [0, 170] on html "Analytics Subscriptions Tools Help Settings Ir directamente al contenido Subscr…" at bounding box center [738, 310] width 1477 height 620
paste input "oalejandro.glzmtz"
paste input "maryanylope"
drag, startPoint x: 581, startPoint y: 169, endPoint x: 181, endPoint y: 189, distance: 399.9
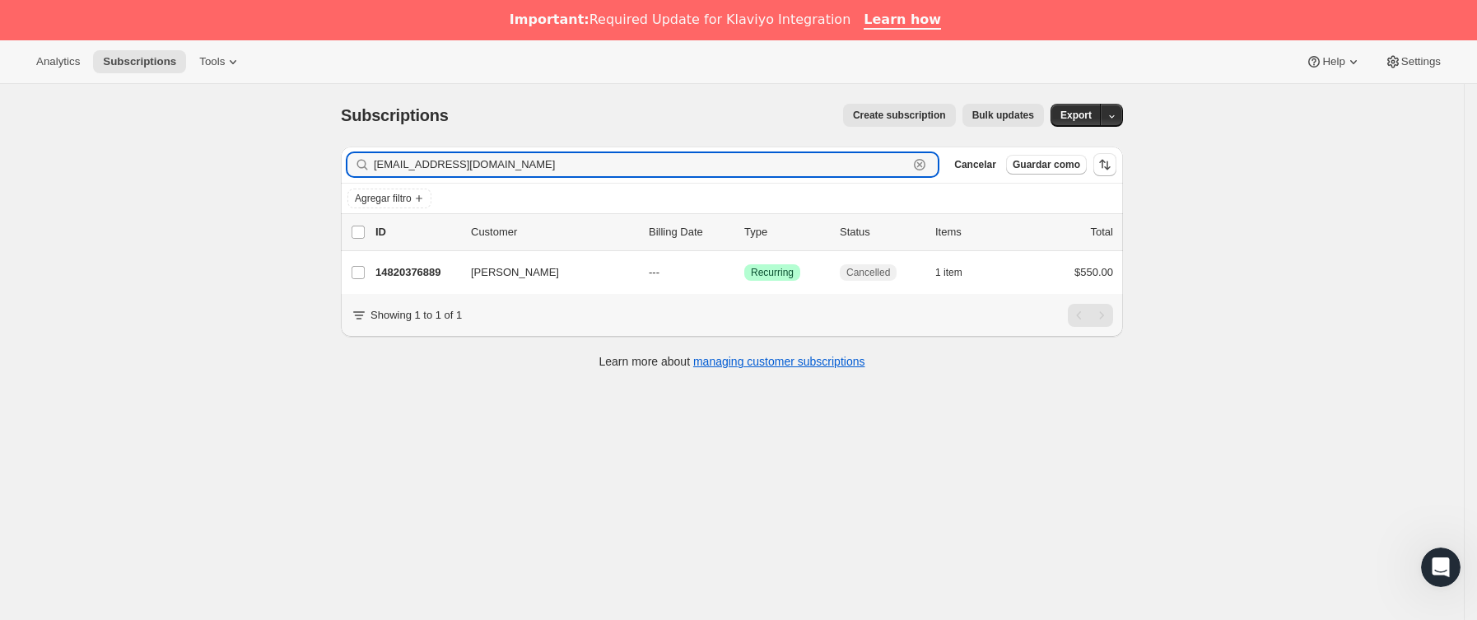
click at [117, 189] on div "Subscriptions. Esta página está lista Subscriptions Create subscription Bulk up…" at bounding box center [732, 394] width 1464 height 620
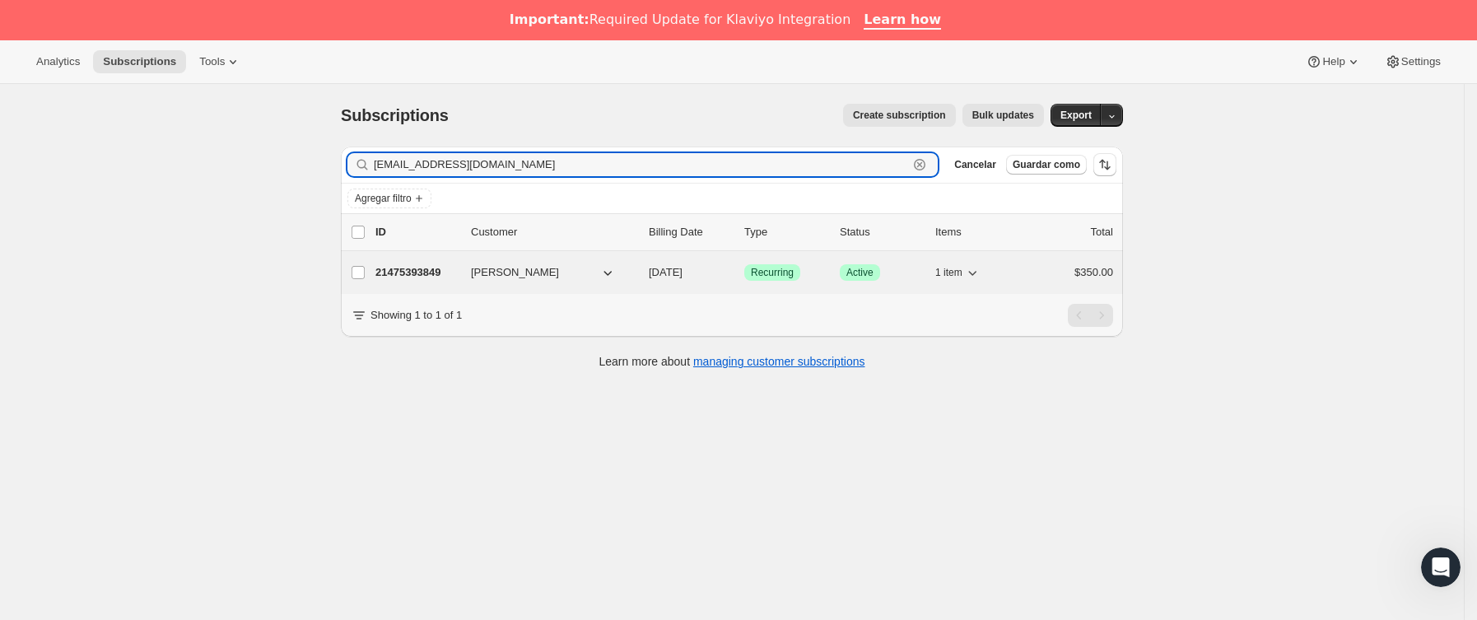
type input "[EMAIL_ADDRESS][DOMAIN_NAME]"
click at [450, 268] on p "21475393849" at bounding box center [417, 272] width 82 height 16
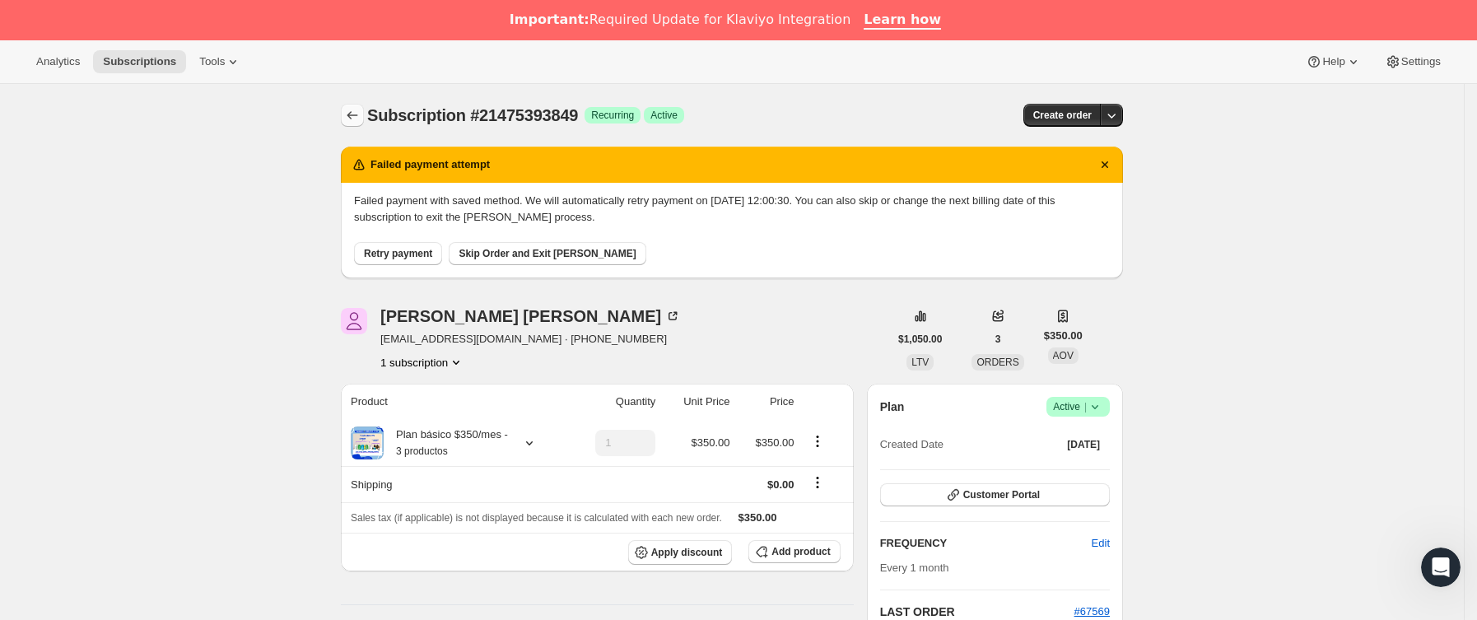
click at [361, 116] on icon "Subscriptions" at bounding box center [352, 115] width 16 height 16
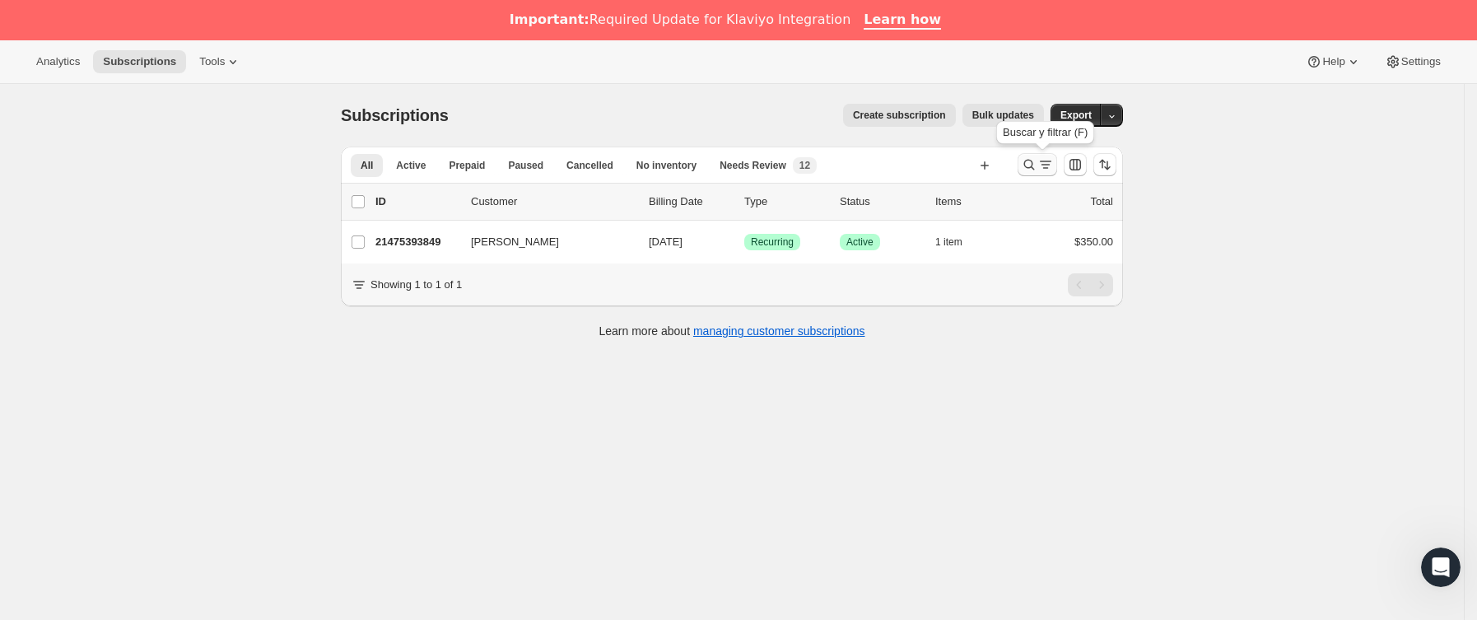
click at [1033, 166] on icon "Buscar y filtrar resultados" at bounding box center [1029, 164] width 16 height 16
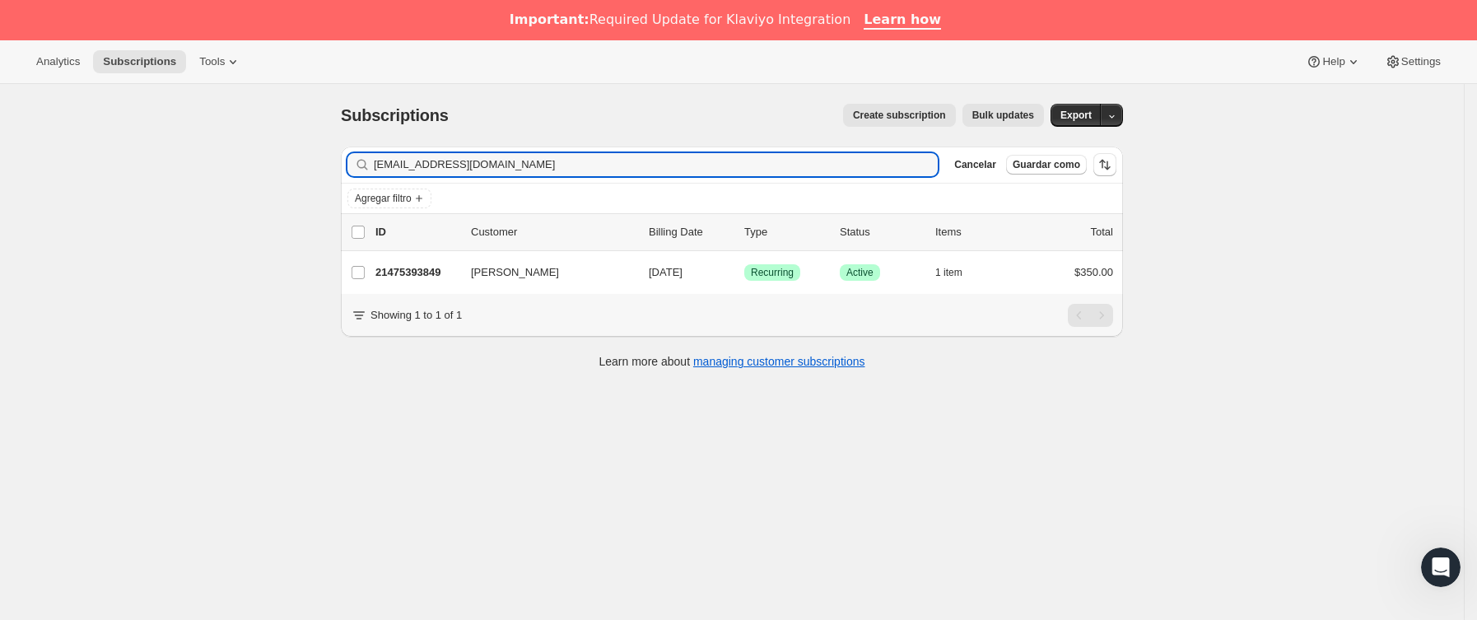
drag, startPoint x: 635, startPoint y: 161, endPoint x: 109, endPoint y: 166, distance: 526.3
click at [109, 166] on div "Subscriptions. Esta página está lista Subscriptions Create subscription Bulk up…" at bounding box center [732, 394] width 1464 height 620
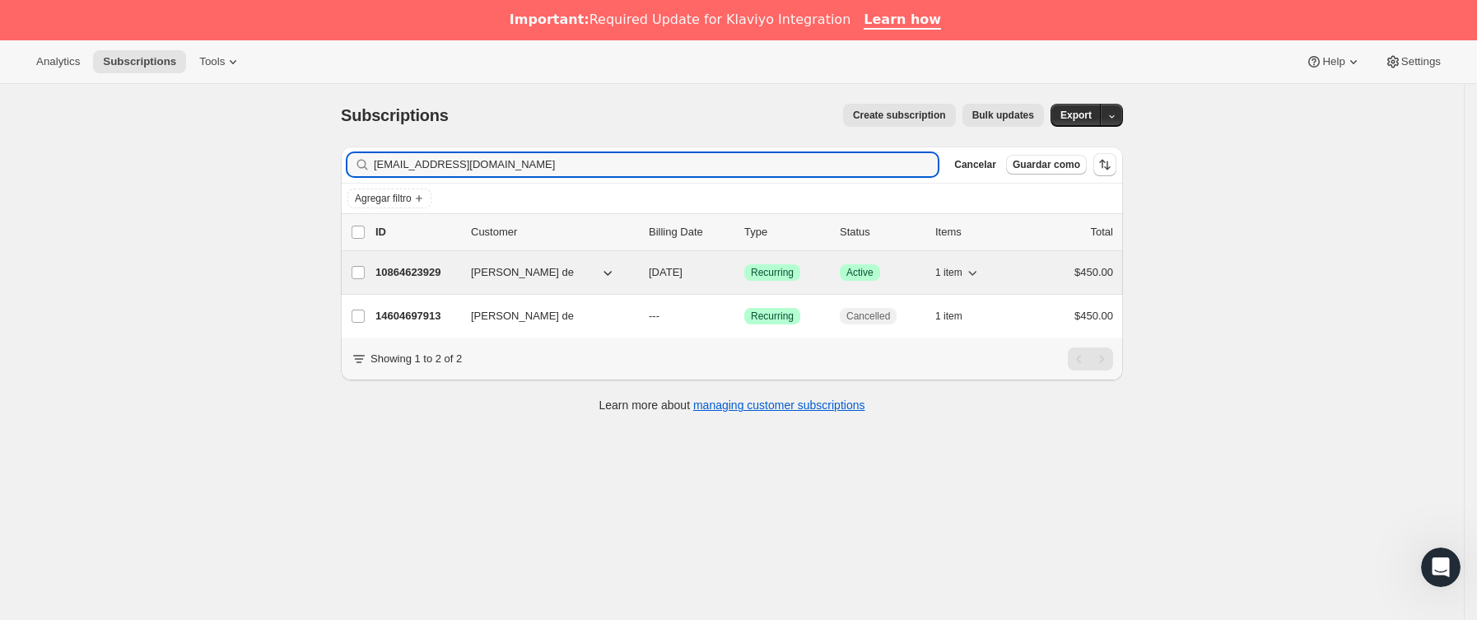
type input "[EMAIL_ADDRESS][DOMAIN_NAME]"
click at [443, 278] on p "10864623929" at bounding box center [417, 272] width 82 height 16
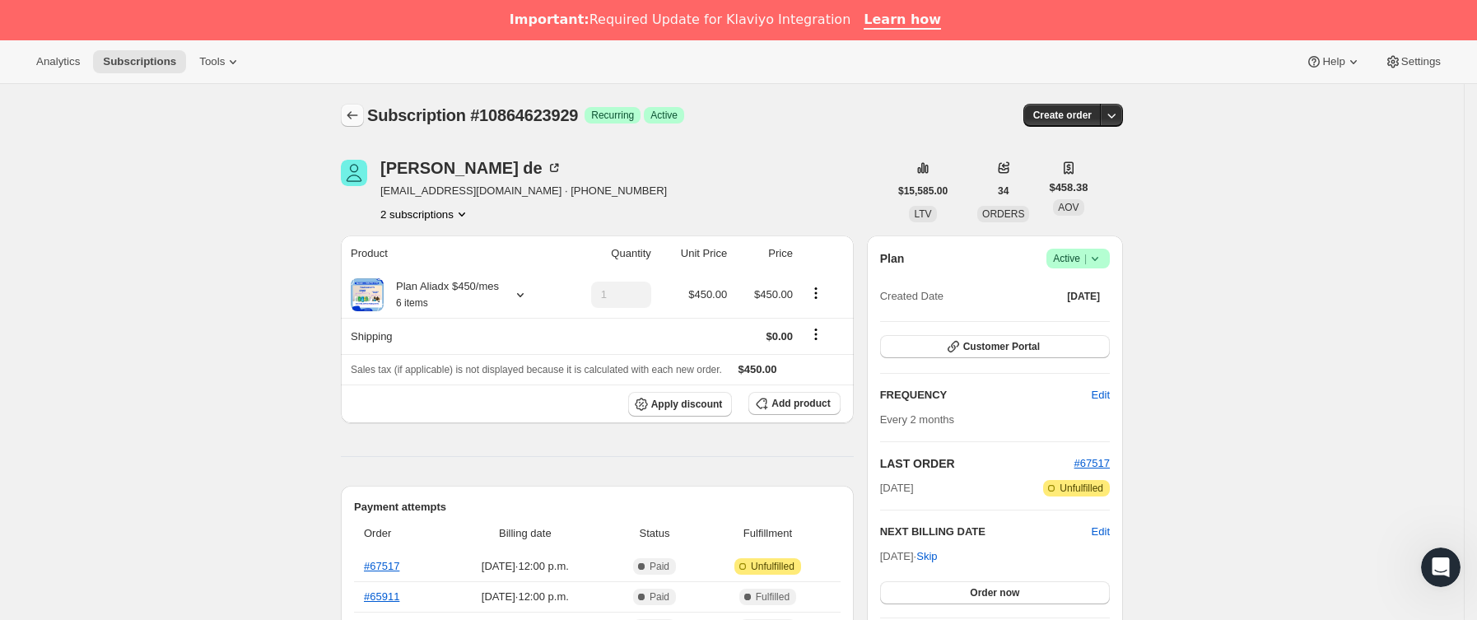
click at [346, 114] on button "Subscriptions" at bounding box center [352, 115] width 23 height 23
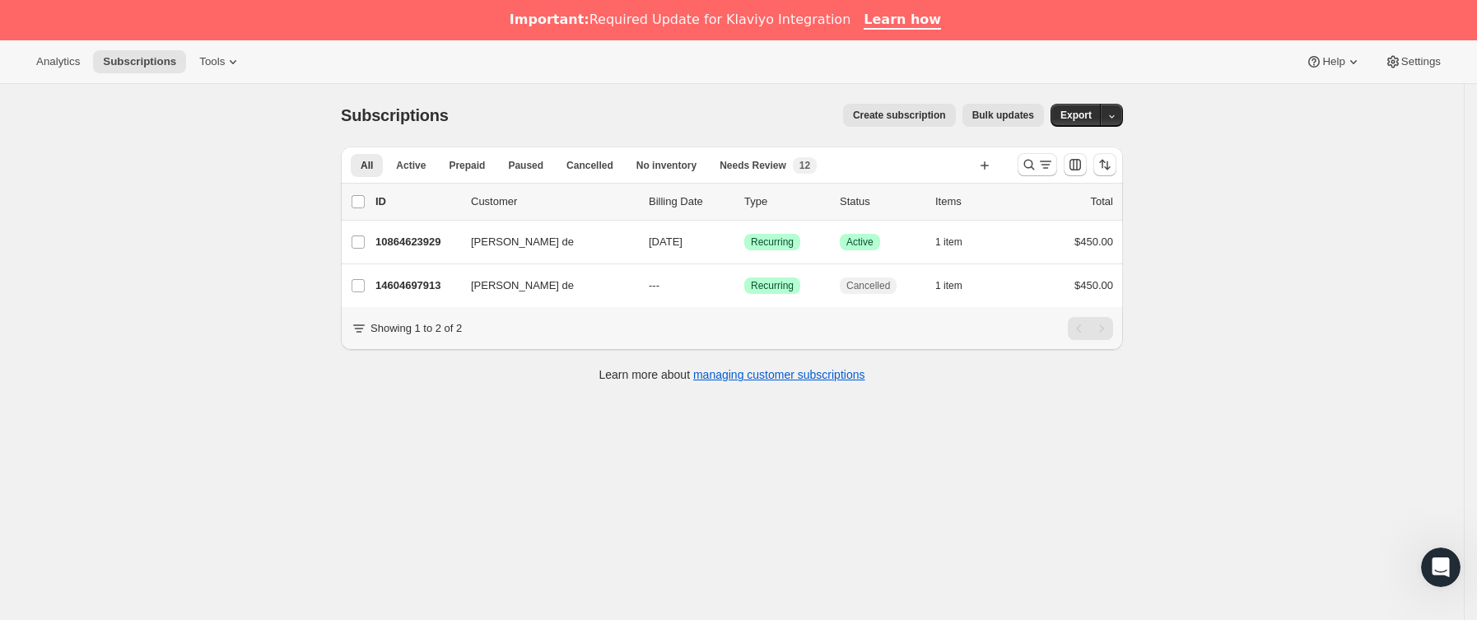
click at [1046, 179] on div at bounding box center [1067, 164] width 112 height 33
click at [1043, 171] on icon "Buscar y filtrar resultados" at bounding box center [1046, 164] width 16 height 16
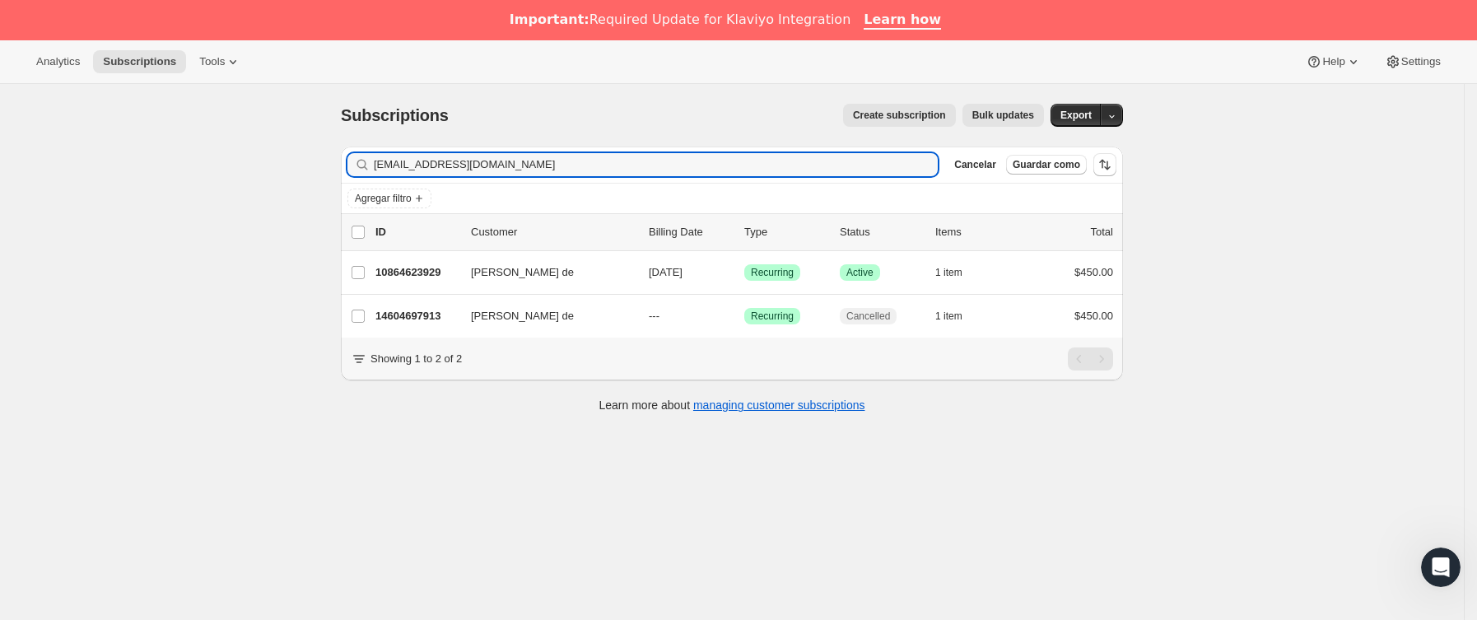
drag, startPoint x: 566, startPoint y: 168, endPoint x: 191, endPoint y: 166, distance: 374.7
click at [185, 168] on div "Subscriptions. Esta página está lista Subscriptions Create subscription Bulk up…" at bounding box center [732, 394] width 1464 height 620
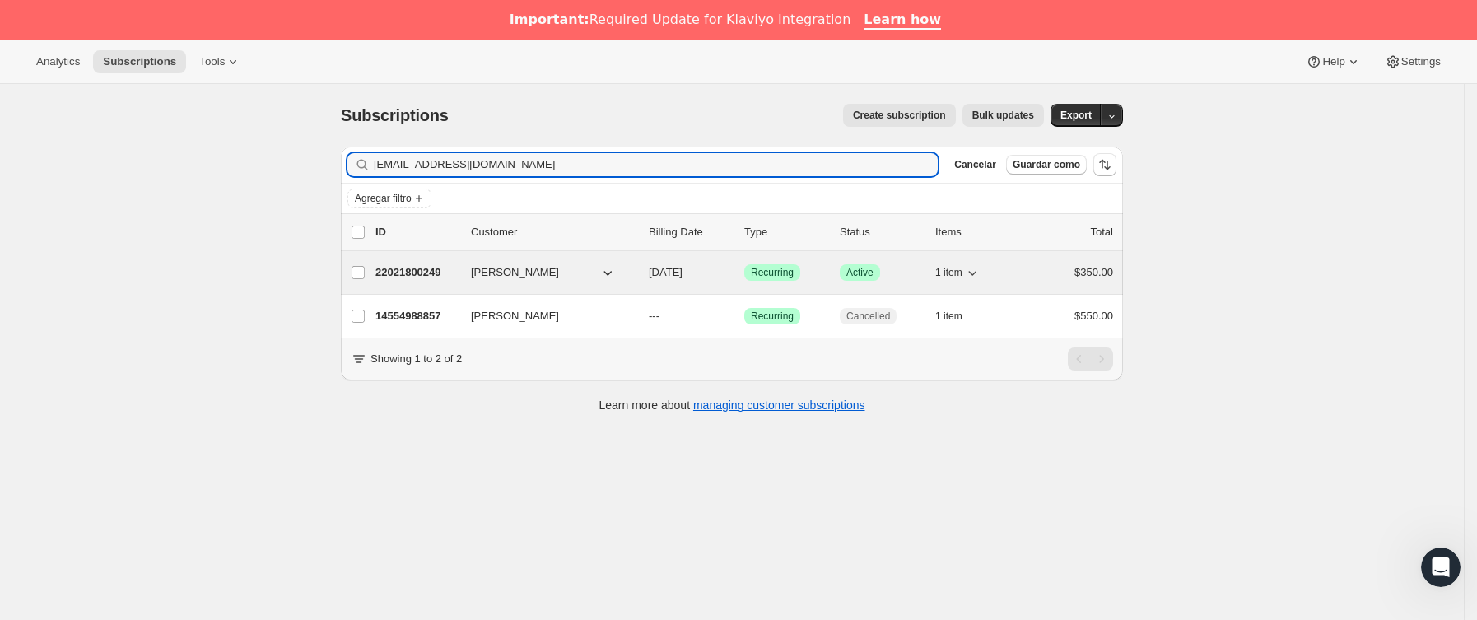
type input "[EMAIL_ADDRESS][DOMAIN_NAME]"
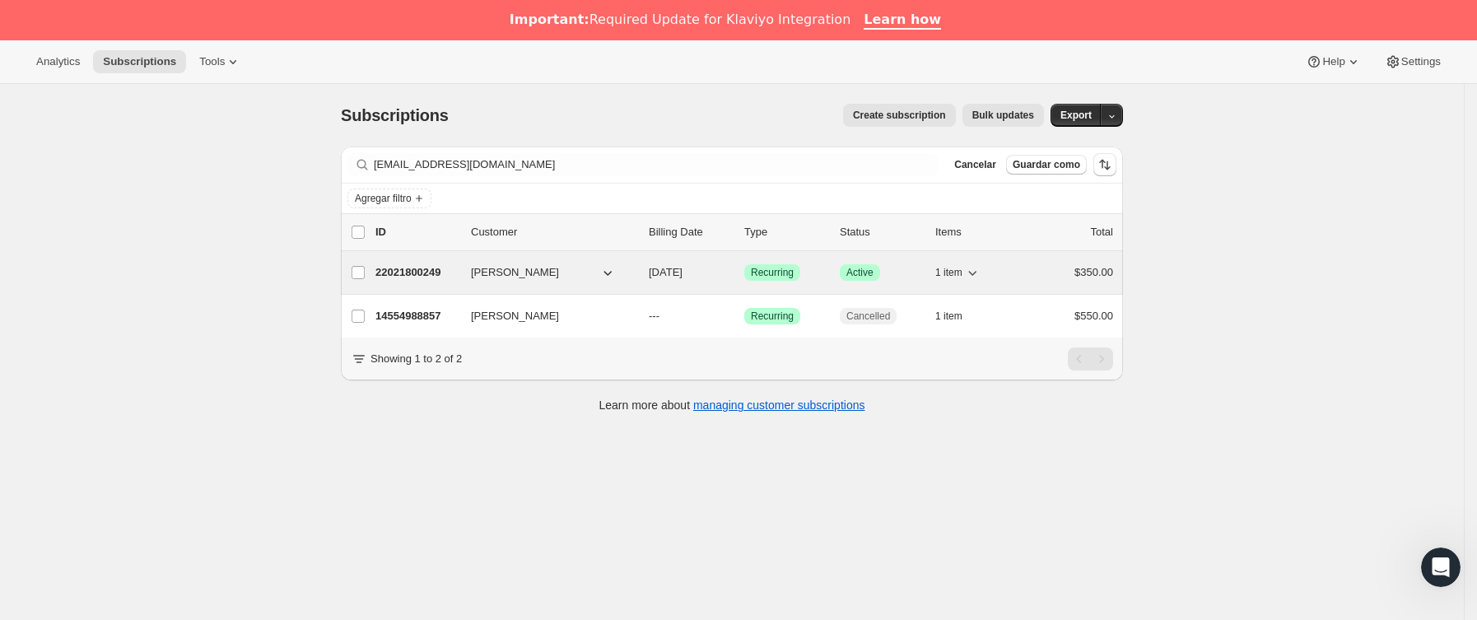
click at [446, 279] on p "22021800249" at bounding box center [417, 272] width 82 height 16
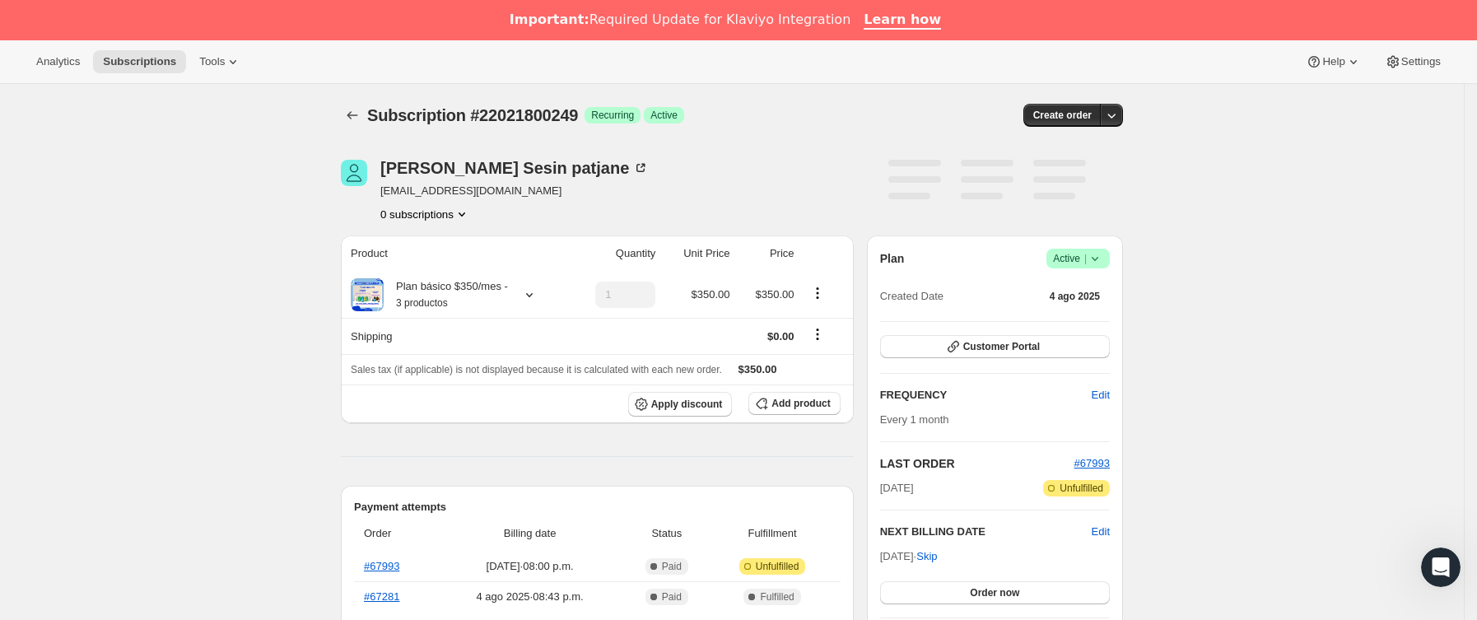
click at [1100, 253] on icon at bounding box center [1095, 258] width 16 height 16
click at [1080, 321] on span "Cancel subscription" at bounding box center [1085, 319] width 93 height 12
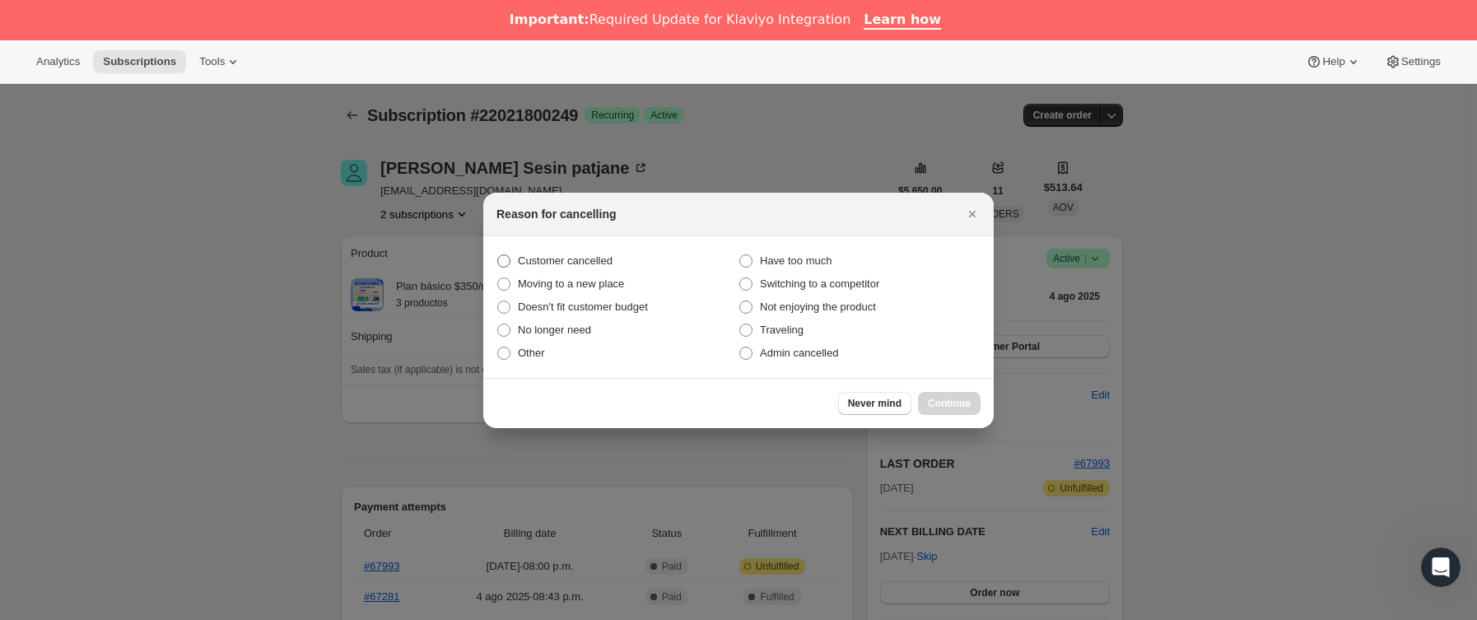
click at [529, 258] on span "Customer cancelled" at bounding box center [565, 260] width 95 height 12
click at [498, 255] on input "Customer cancelled" at bounding box center [497, 254] width 1 height 1
radio input "true"
click at [951, 390] on div "Never mind Continue" at bounding box center [738, 403] width 511 height 50
click at [951, 397] on span "Continue" at bounding box center [949, 403] width 43 height 13
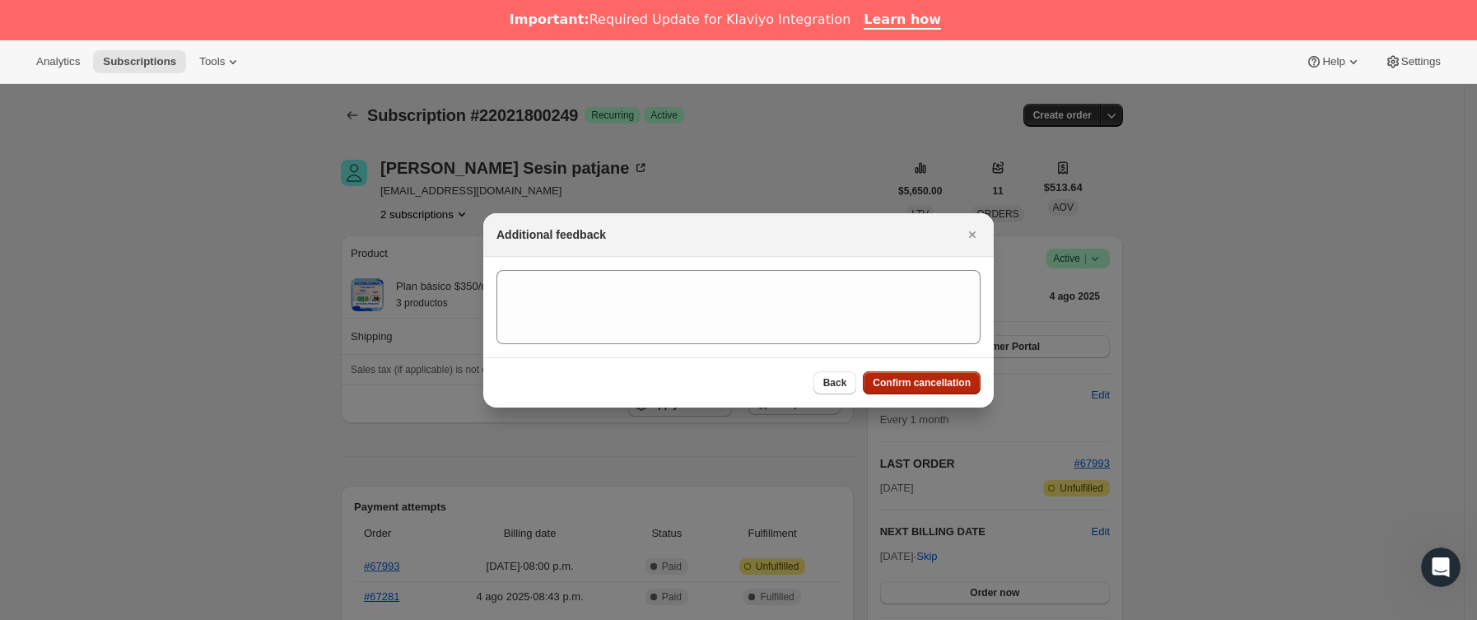
click at [944, 388] on span "Confirm cancellation" at bounding box center [922, 382] width 98 height 13
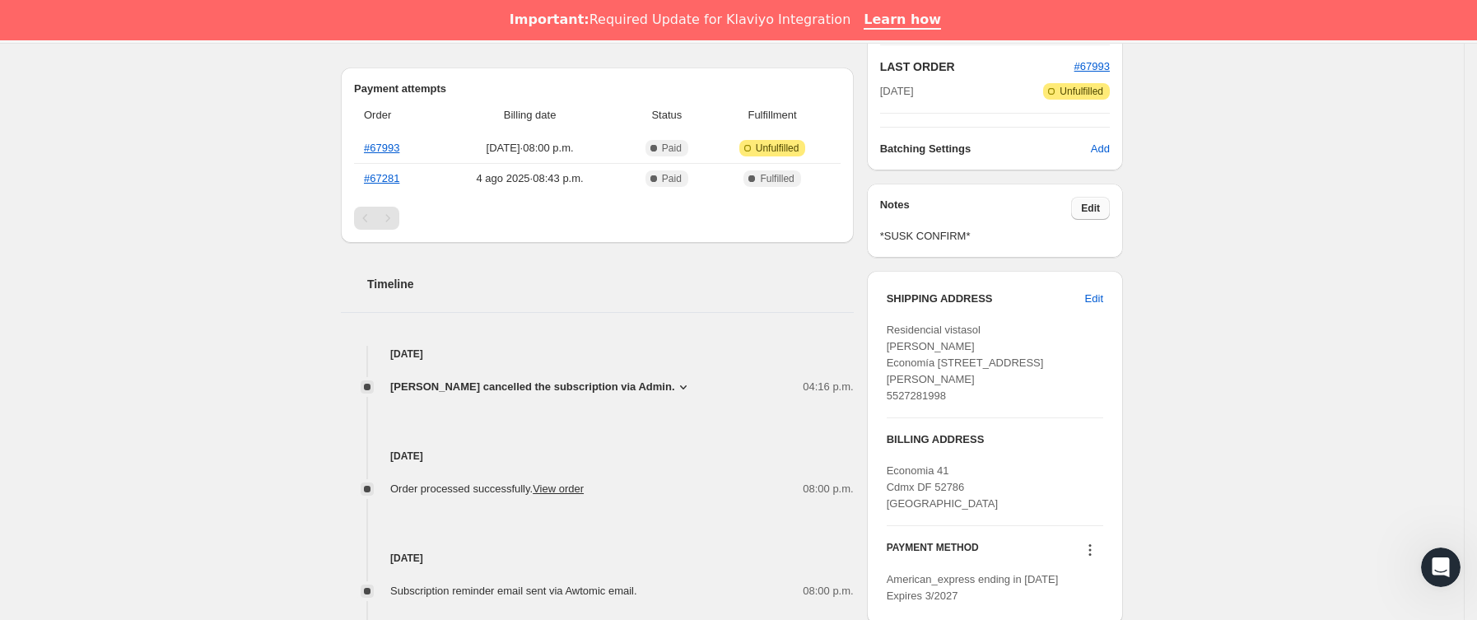
click at [1107, 205] on button "Edit" at bounding box center [1090, 208] width 39 height 23
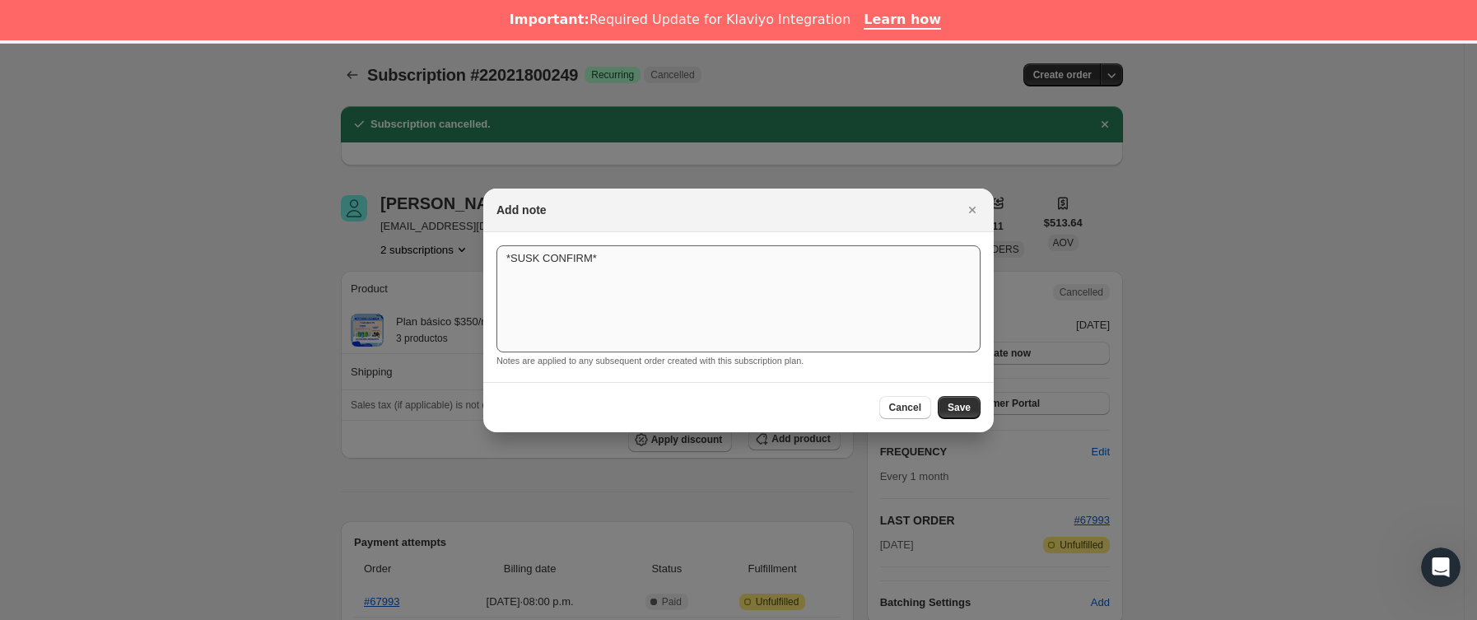
scroll to position [494, 0]
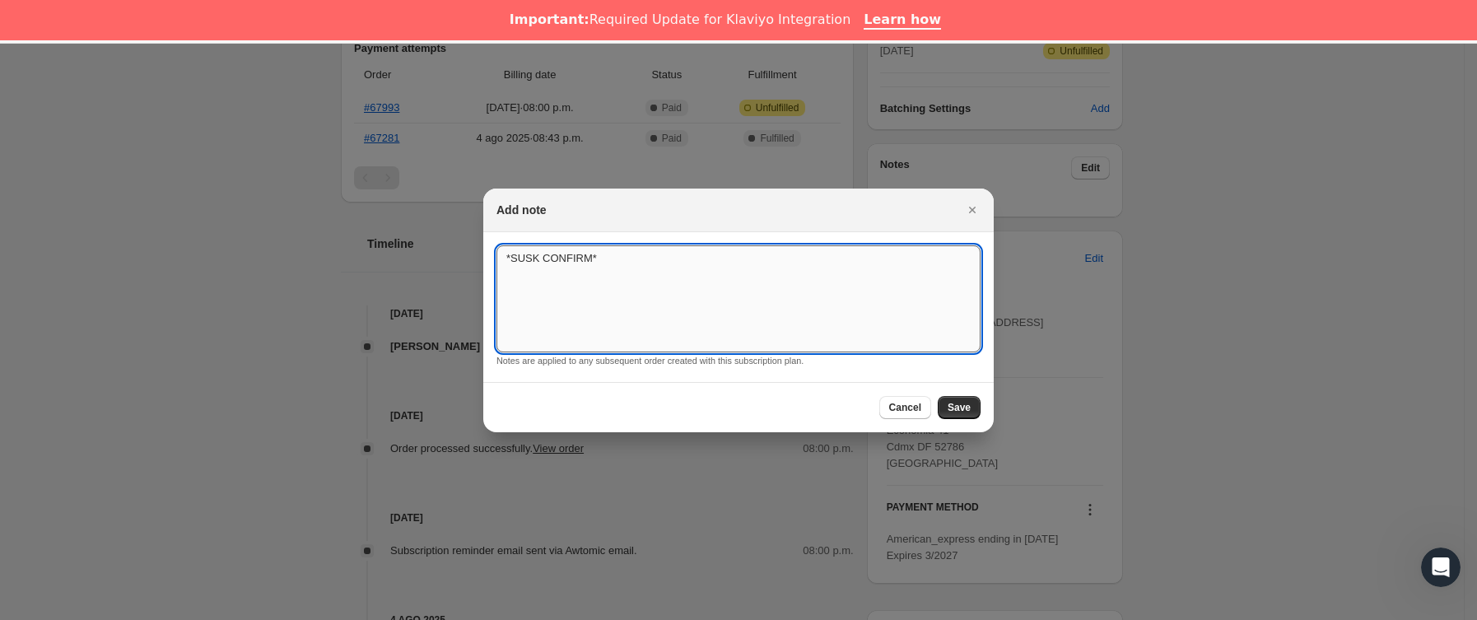
click at [731, 270] on textarea "*SUSK CONFIRM*" at bounding box center [739, 298] width 484 height 107
type textarea "*SUSK CONFIRM* no confirmó y hubo demora en entrega"
click at [974, 416] on div "Cancel Save" at bounding box center [738, 407] width 511 height 50
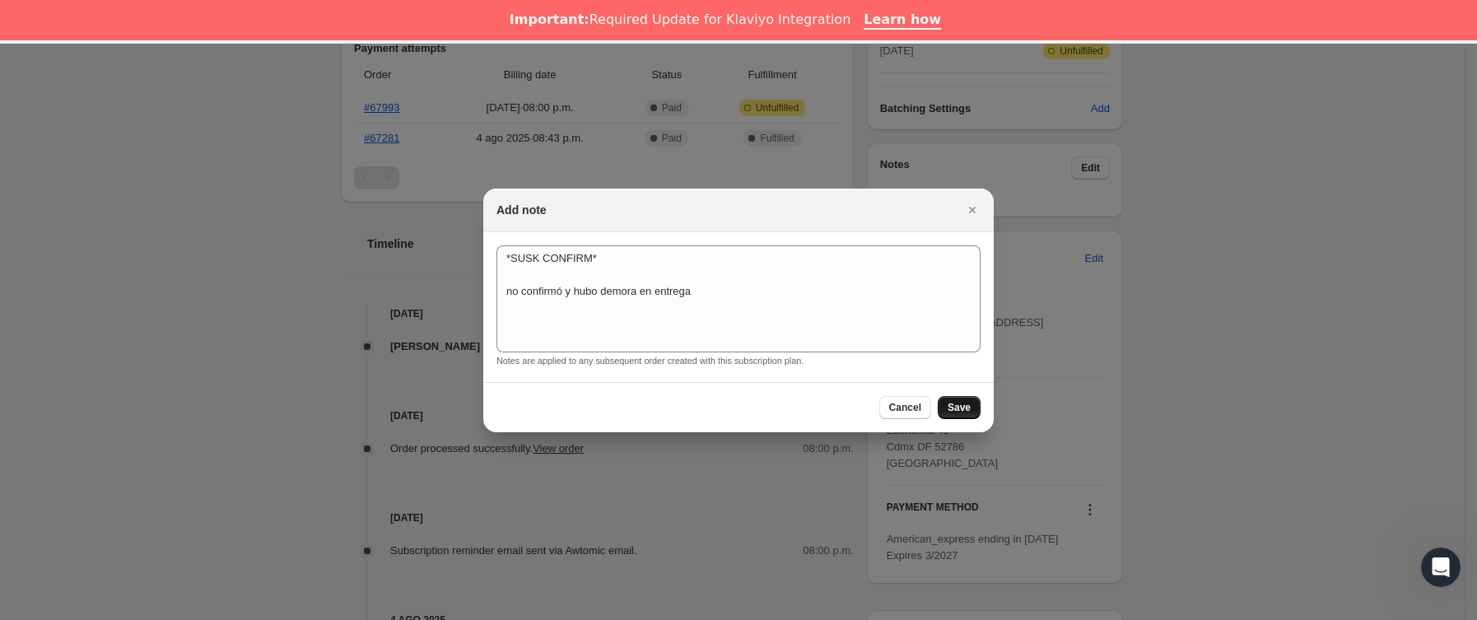
click at [974, 413] on button "Save" at bounding box center [959, 407] width 43 height 23
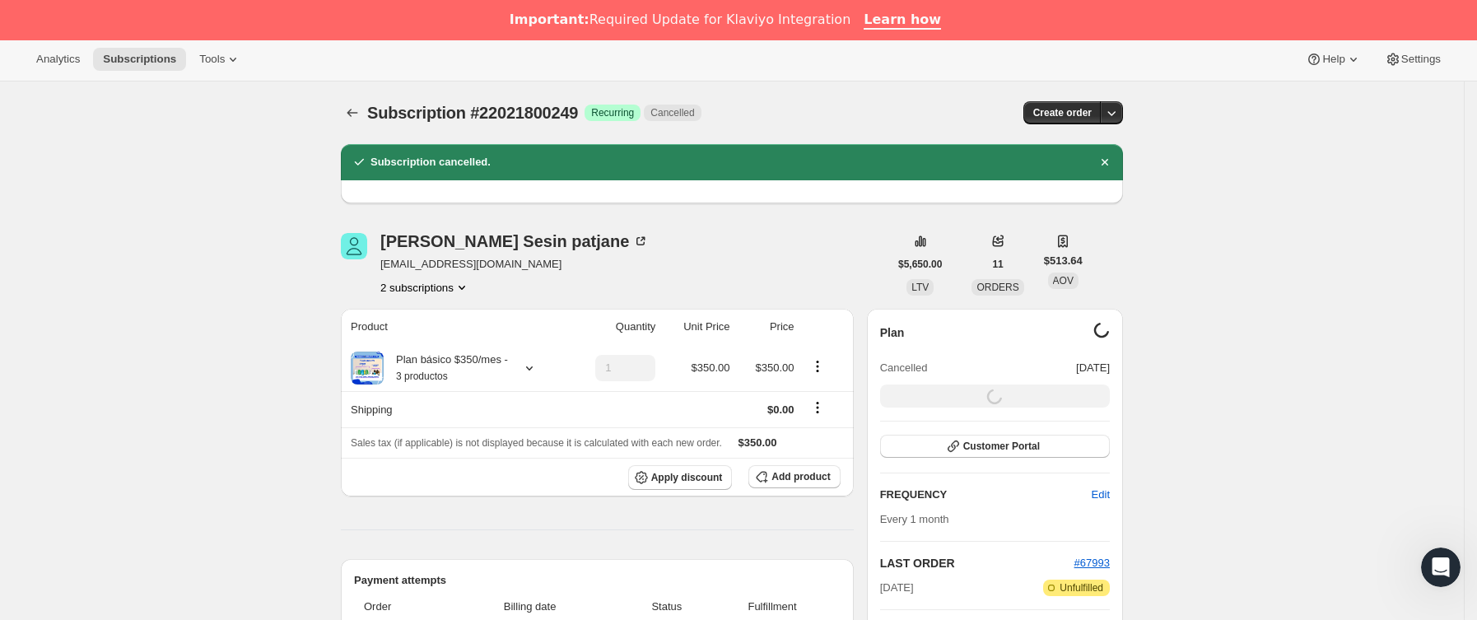
scroll to position [0, 0]
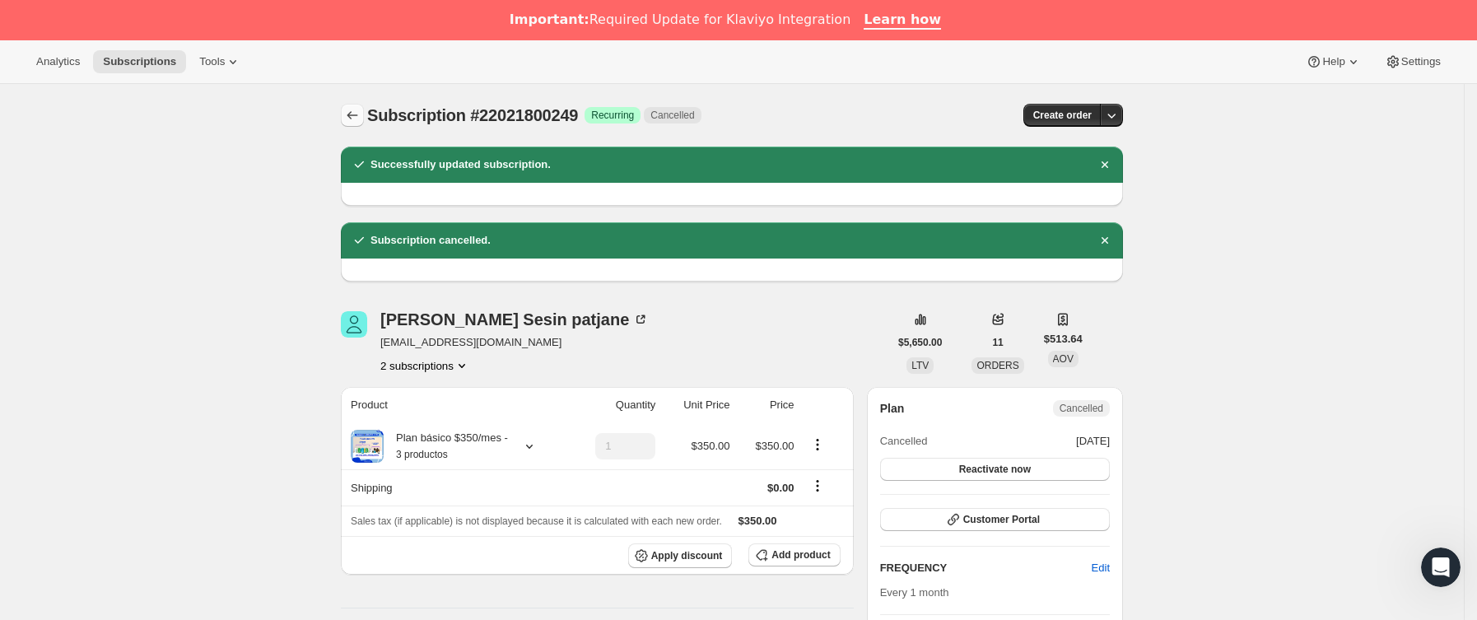
click at [362, 106] on button "Subscriptions" at bounding box center [352, 115] width 23 height 23
